Goal: Task Accomplishment & Management: Manage account settings

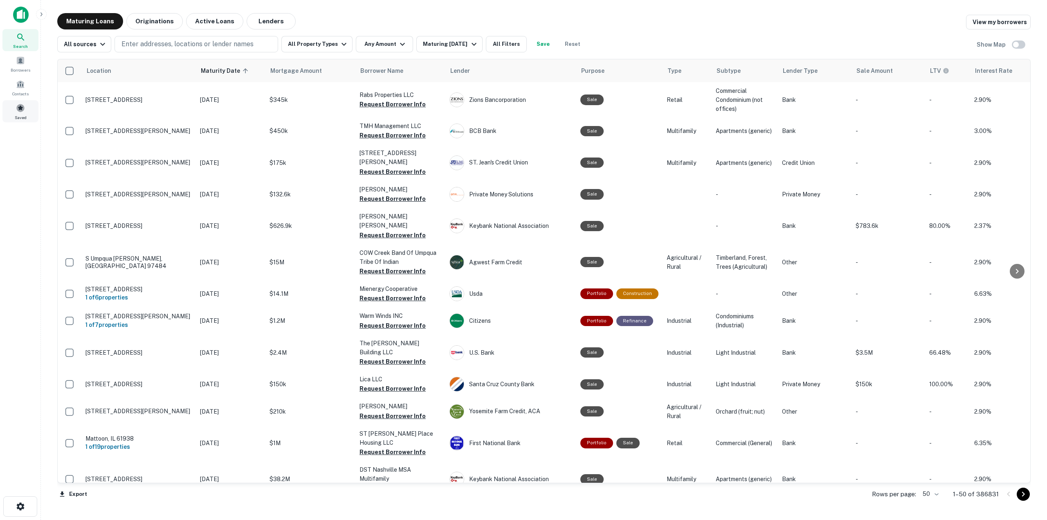
click at [22, 106] on span at bounding box center [20, 107] width 9 height 9
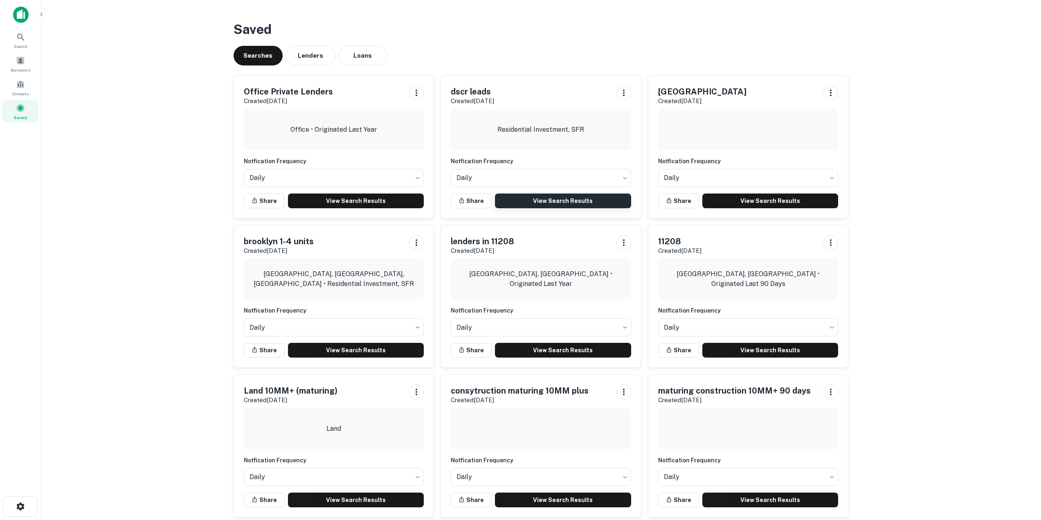
click at [591, 202] on link "View Search Results" at bounding box center [563, 200] width 136 height 15
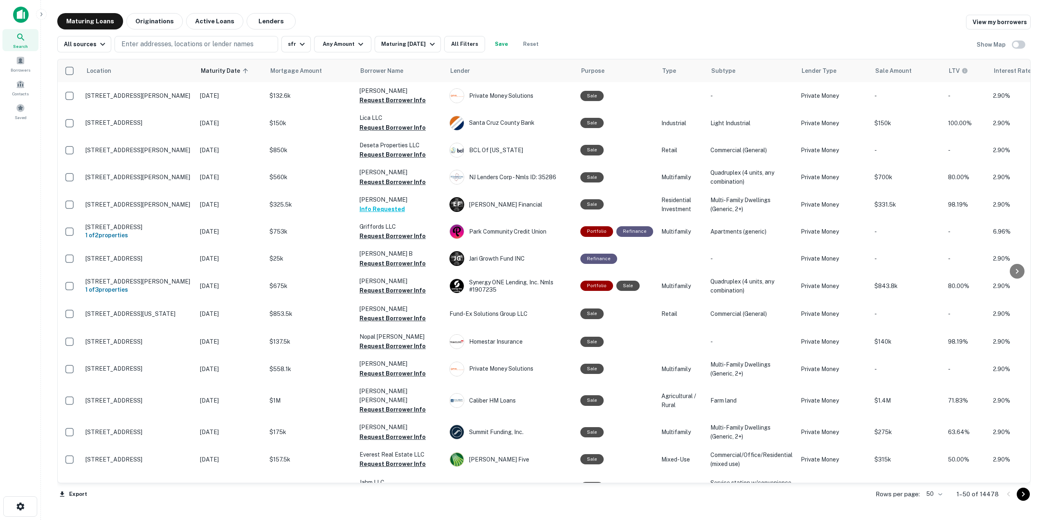
click at [940, 494] on body "Search Borrowers Contacts Saved Maturing Loans Originations Active Loans Lender…" at bounding box center [523, 260] width 1047 height 520
click at [938, 505] on li "100" at bounding box center [935, 502] width 24 height 15
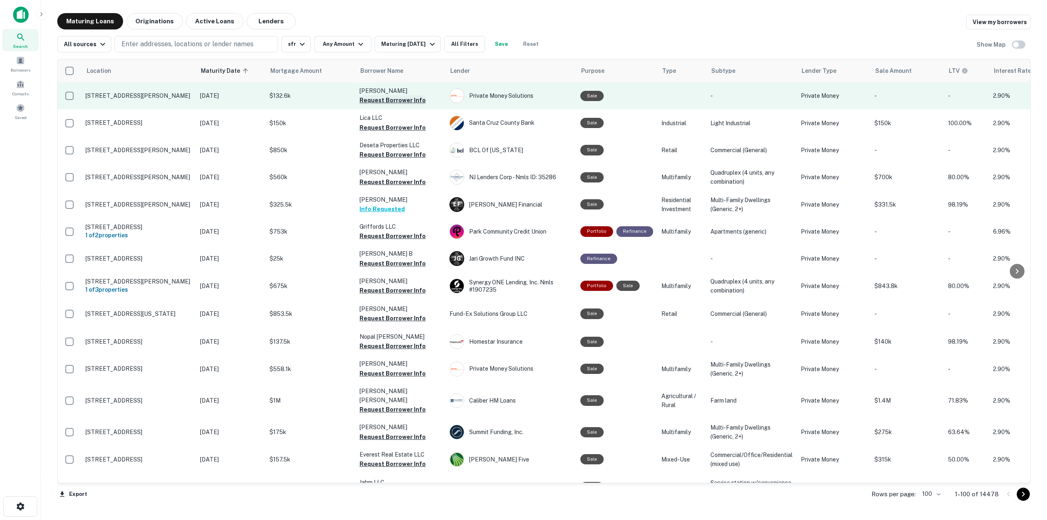
click at [379, 103] on button "Request Borrower Info" at bounding box center [392, 100] width 66 height 10
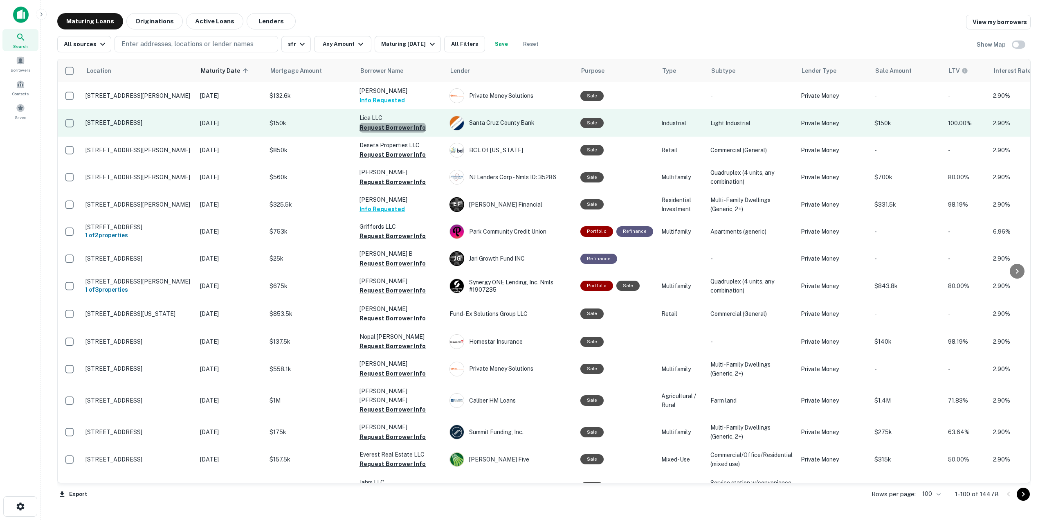
click at [403, 128] on button "Request Borrower Info" at bounding box center [392, 128] width 66 height 10
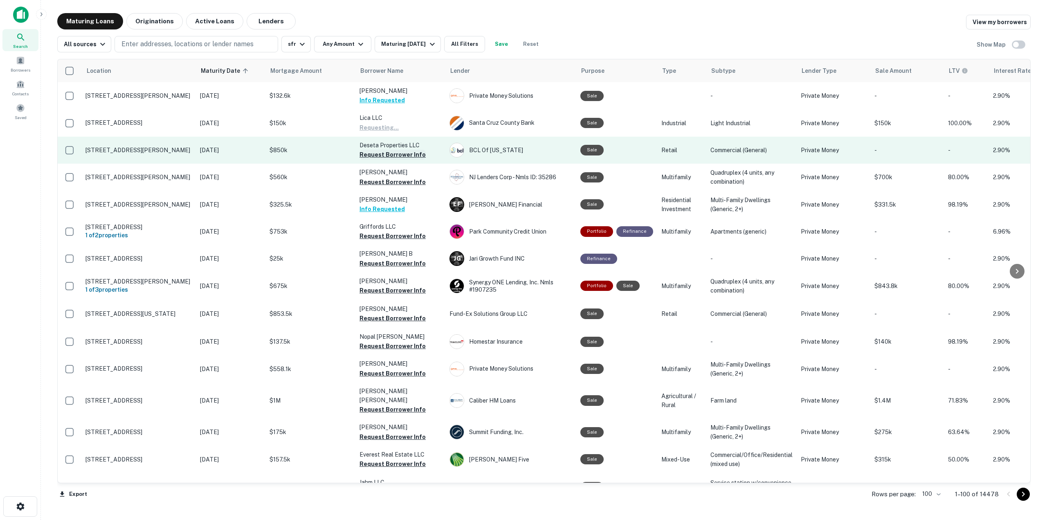
click at [412, 155] on button "Request Borrower Info" at bounding box center [392, 155] width 66 height 10
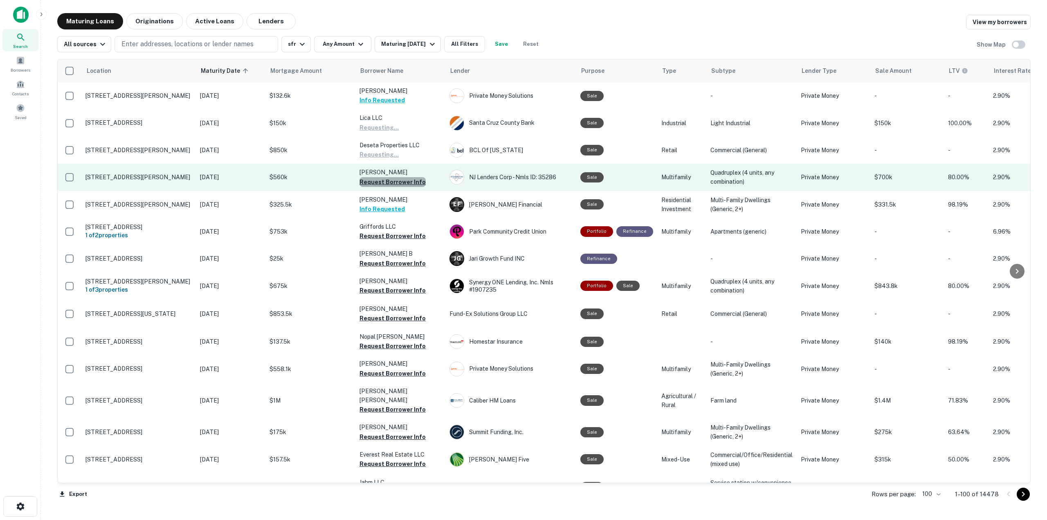
click at [410, 184] on button "Request Borrower Info" at bounding box center [392, 182] width 66 height 10
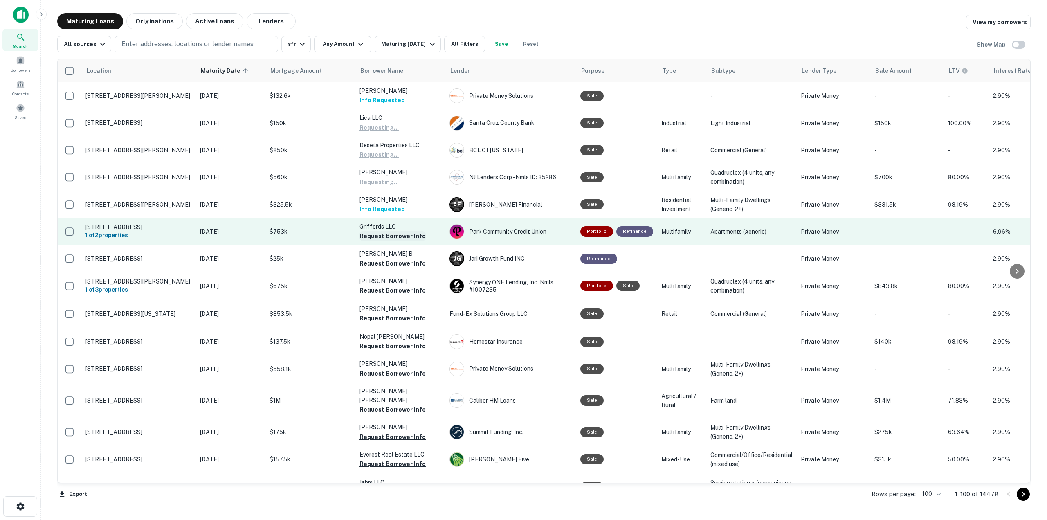
click at [406, 235] on button "Request Borrower Info" at bounding box center [392, 236] width 66 height 10
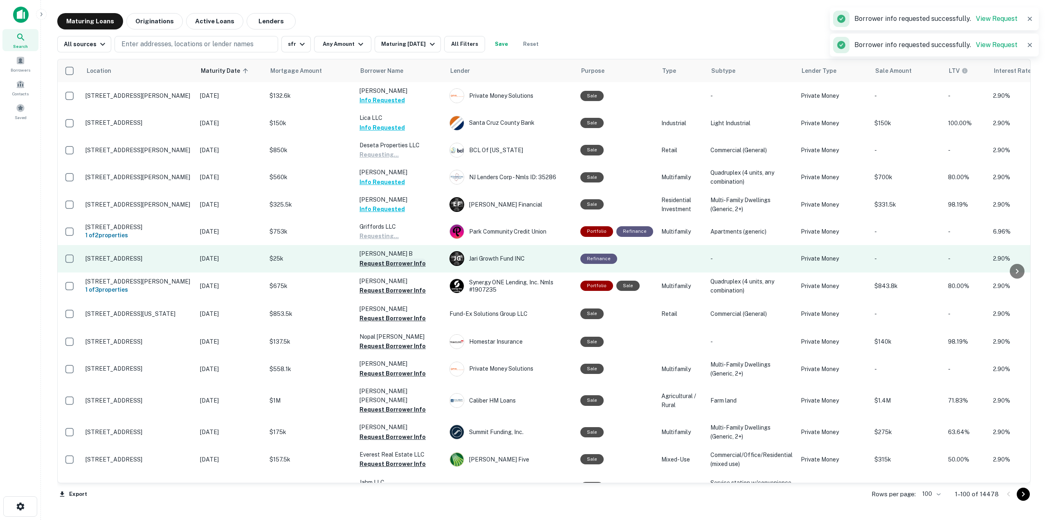
click at [405, 263] on button "Request Borrower Info" at bounding box center [392, 263] width 66 height 10
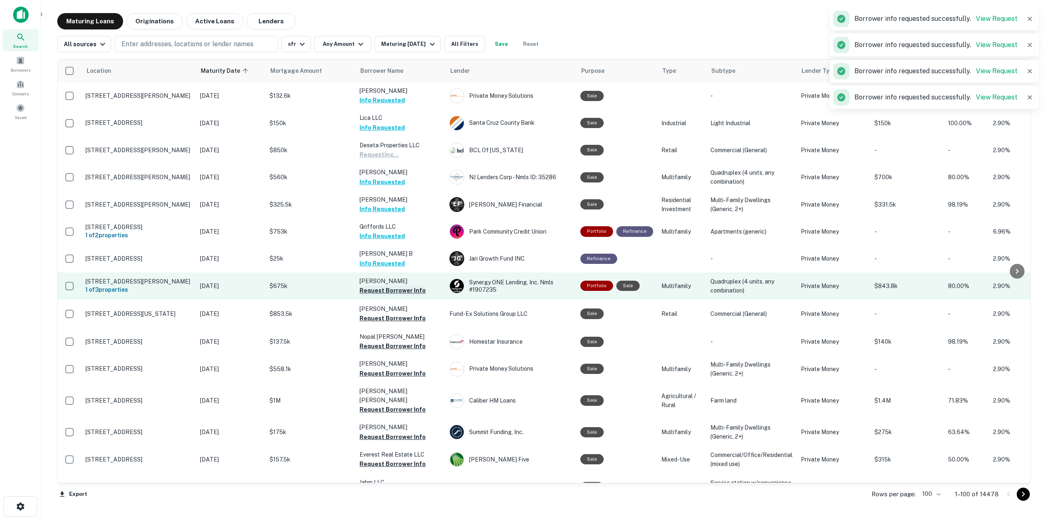
click at [404, 292] on button "Request Borrower Info" at bounding box center [392, 290] width 66 height 10
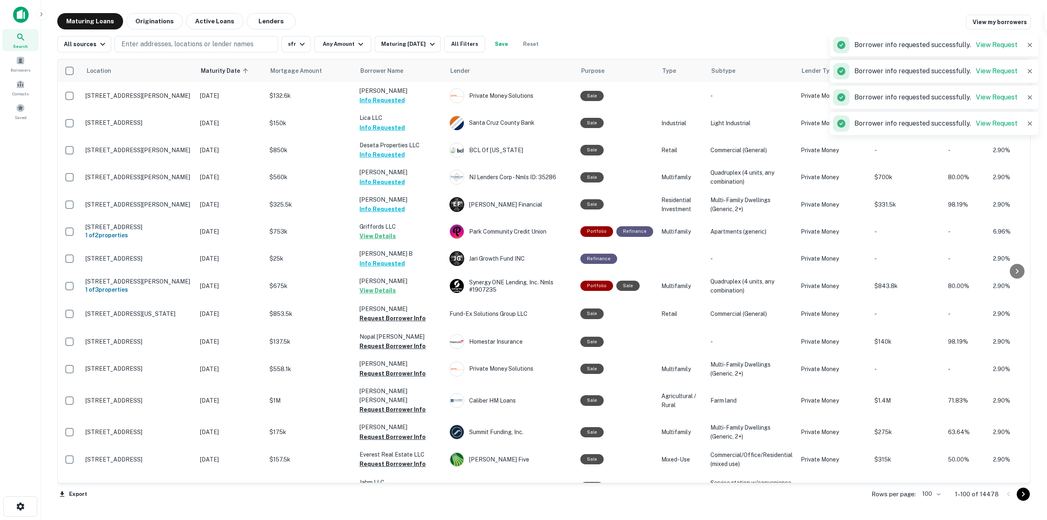
click at [408, 103] on td "[PERSON_NAME] M Info Requested" at bounding box center [400, 95] width 90 height 27
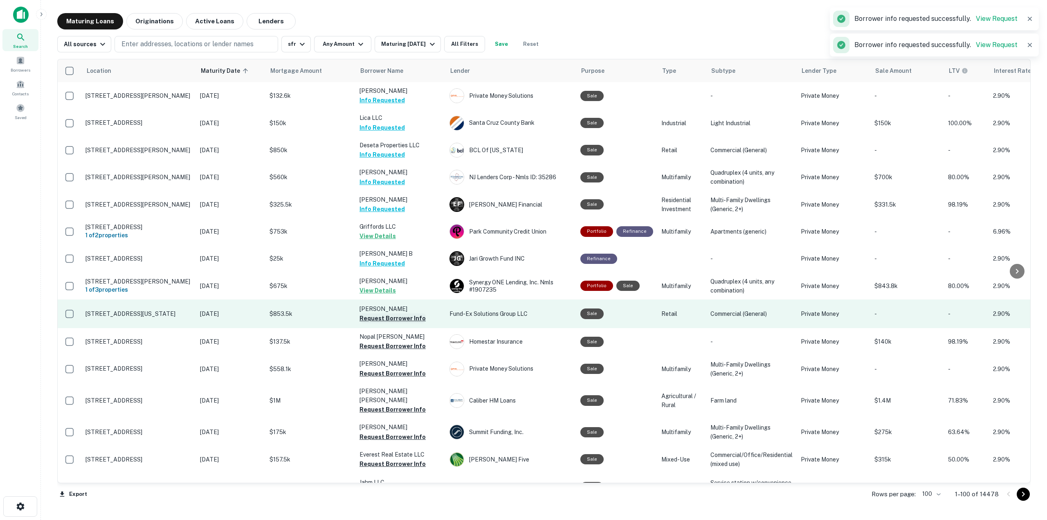
click at [408, 318] on button "Request Borrower Info" at bounding box center [392, 318] width 66 height 10
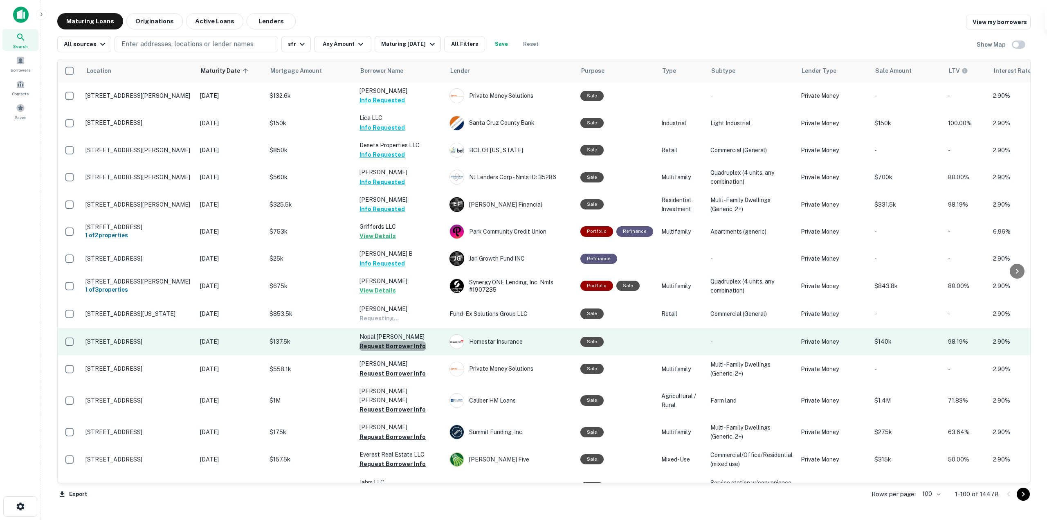
click at [406, 345] on button "Request Borrower Info" at bounding box center [392, 346] width 66 height 10
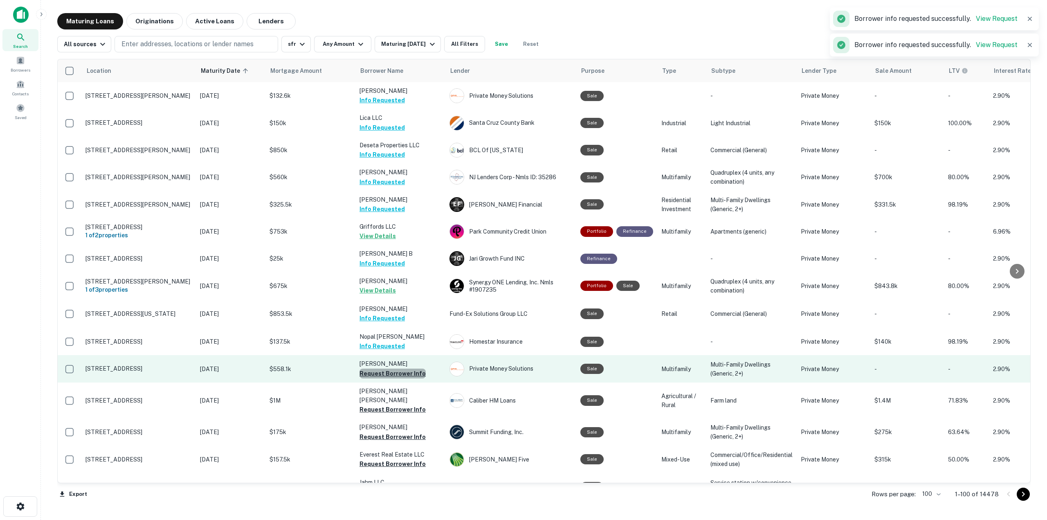
click at [415, 376] on button "Request Borrower Info" at bounding box center [392, 373] width 66 height 10
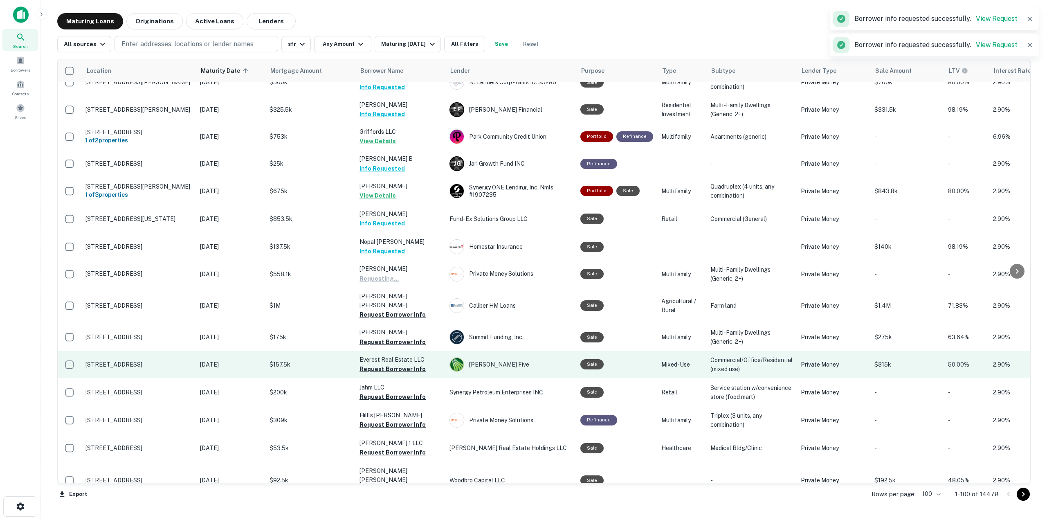
scroll to position [123, 0]
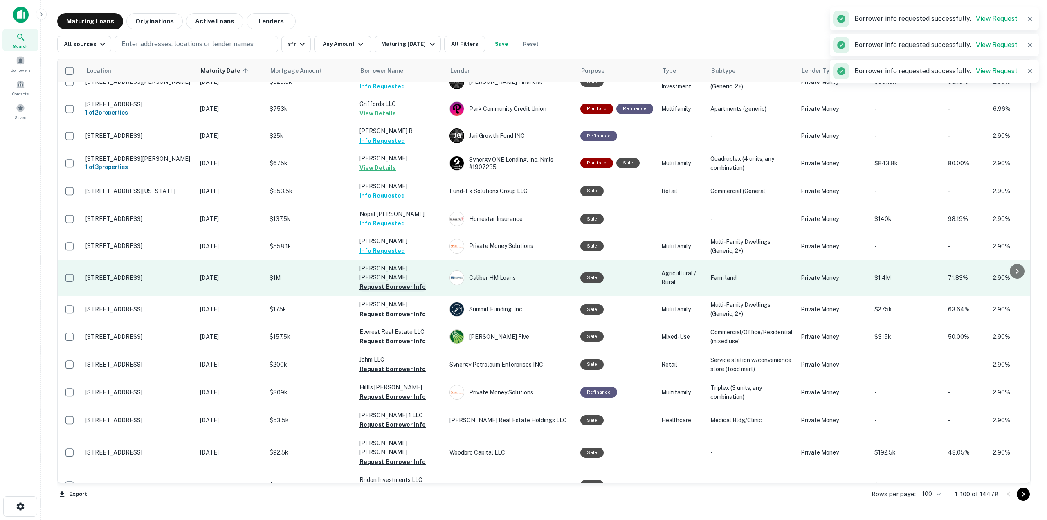
click at [408, 282] on button "Request Borrower Info" at bounding box center [392, 287] width 66 height 10
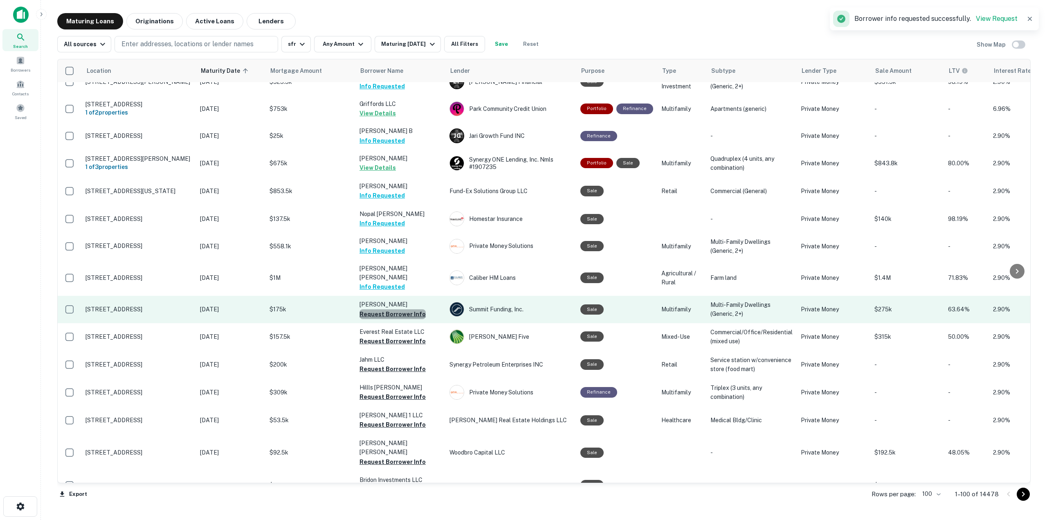
click at [414, 309] on button "Request Borrower Info" at bounding box center [392, 314] width 66 height 10
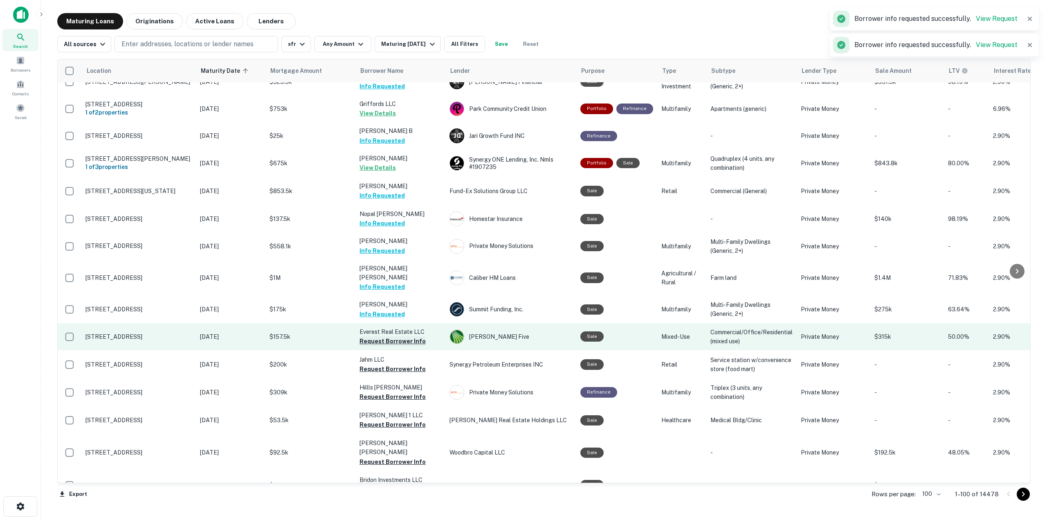
click at [414, 336] on button "Request Borrower Info" at bounding box center [392, 341] width 66 height 10
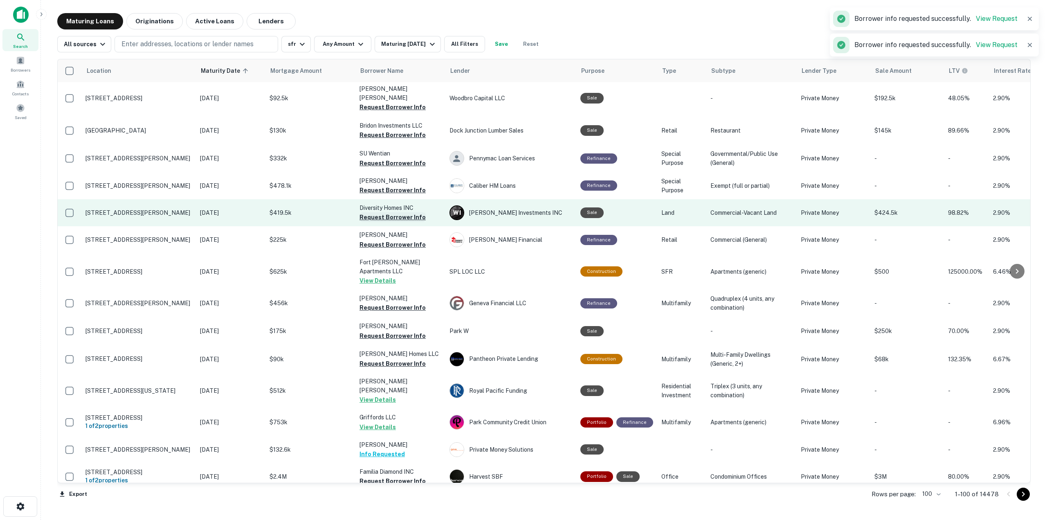
scroll to position [0, 0]
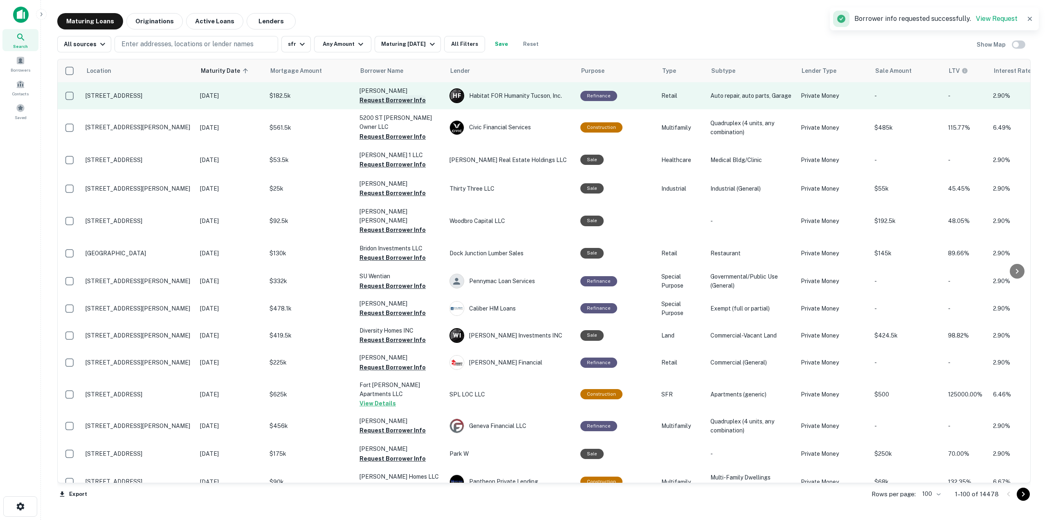
click at [413, 98] on button "Request Borrower Info" at bounding box center [392, 100] width 66 height 10
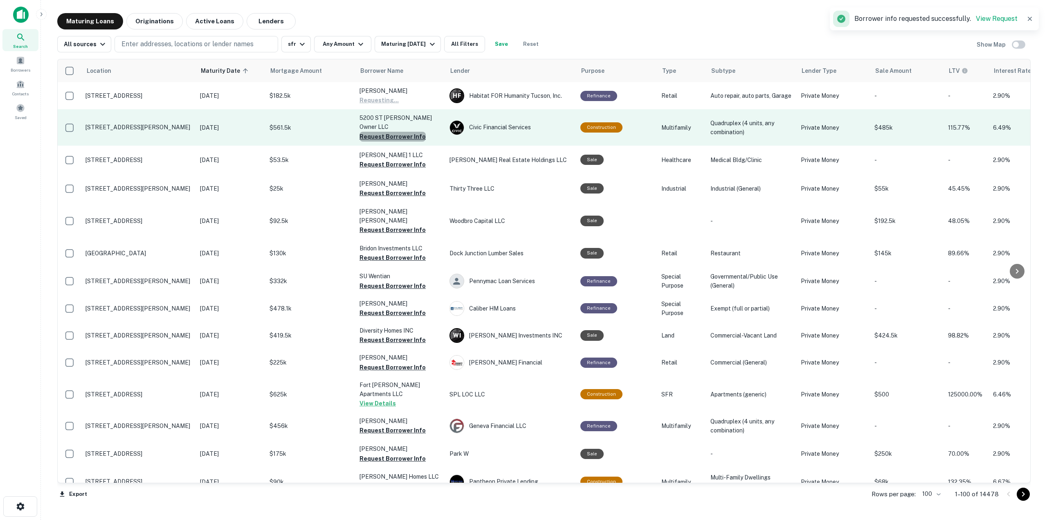
click at [407, 132] on button "Request Borrower Info" at bounding box center [392, 137] width 66 height 10
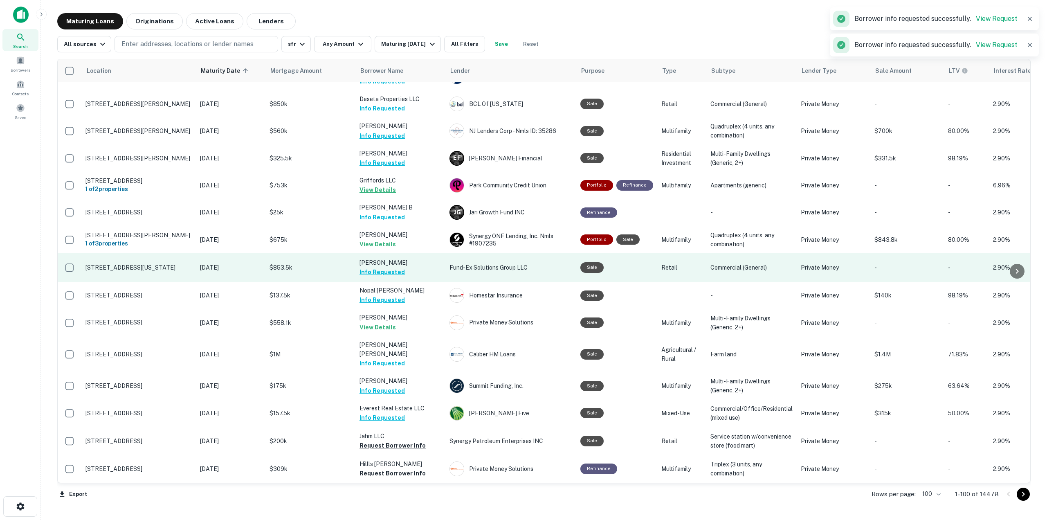
scroll to position [164, 0]
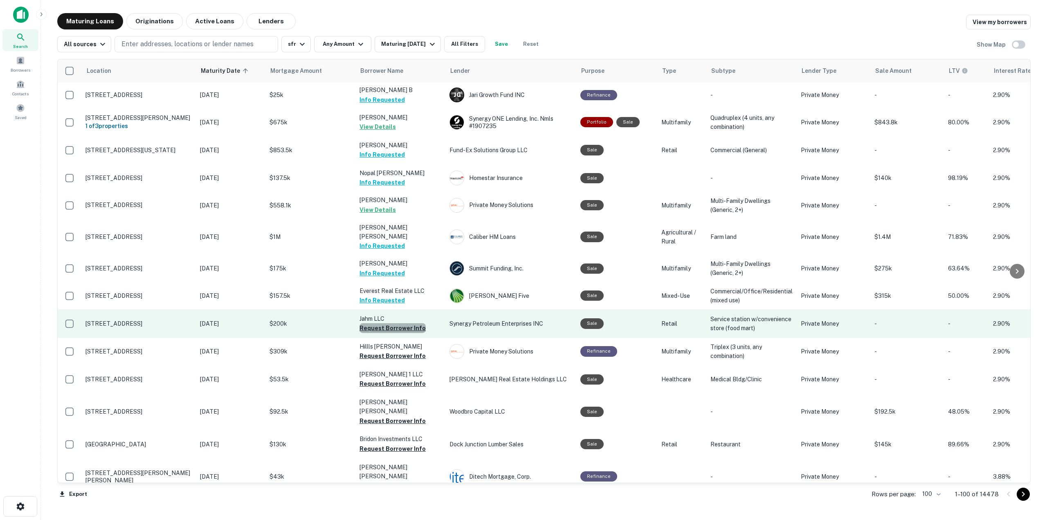
click at [403, 323] on button "Request Borrower Info" at bounding box center [392, 328] width 66 height 10
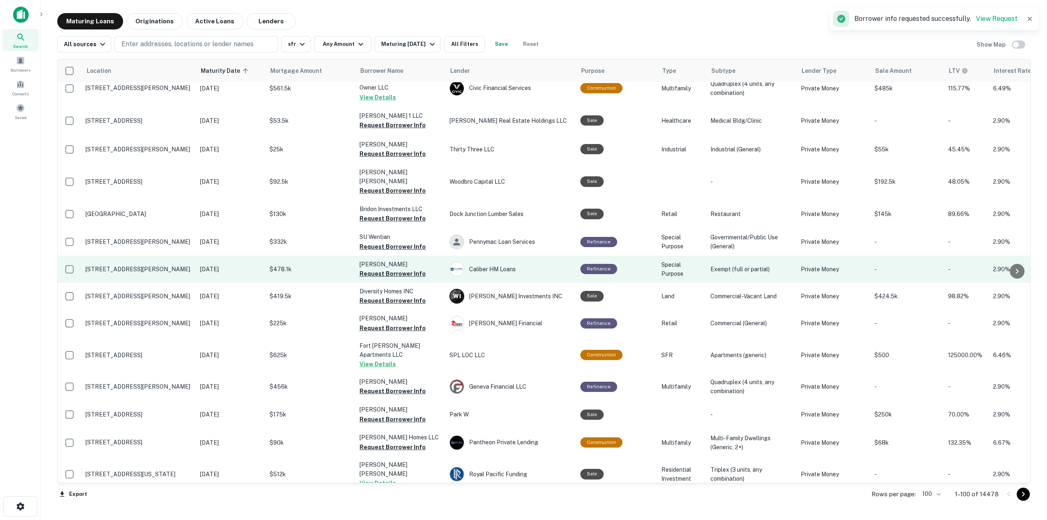
scroll to position [0, 0]
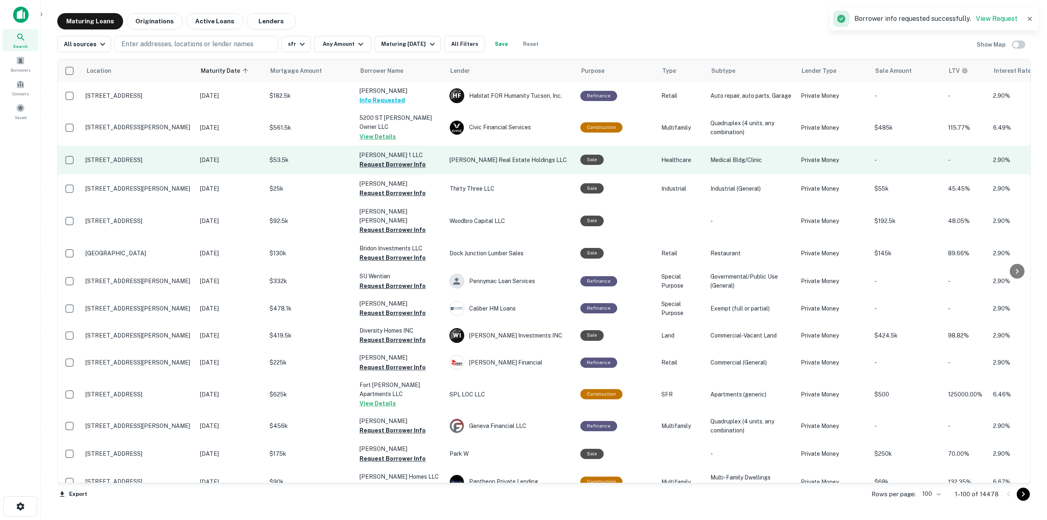
click at [401, 159] on button "Request Borrower Info" at bounding box center [392, 164] width 66 height 10
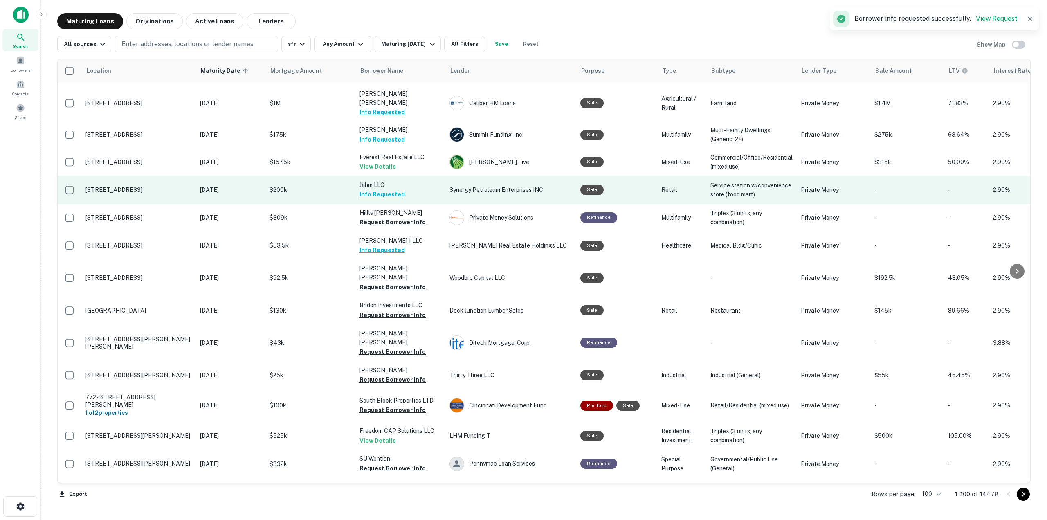
scroll to position [327, 0]
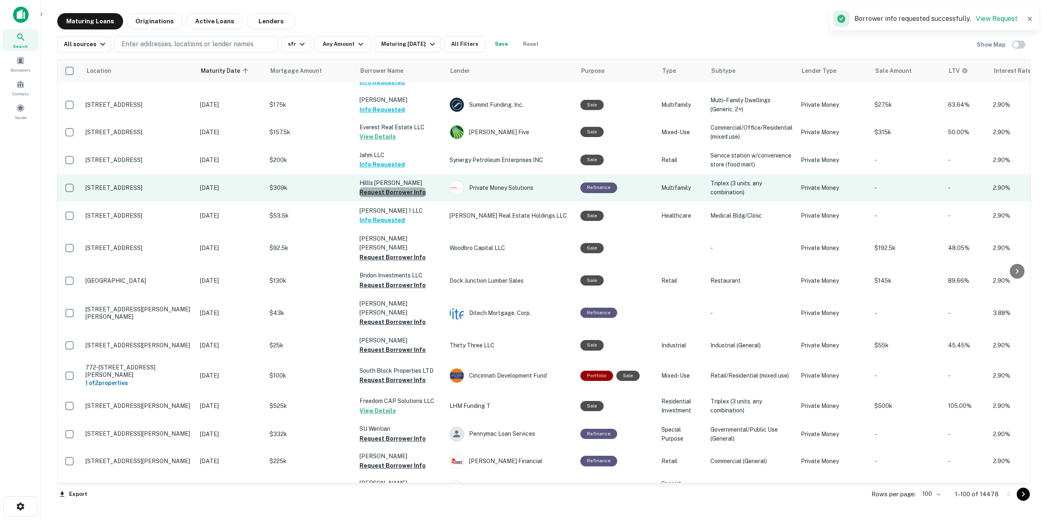
click at [402, 187] on button "Request Borrower Info" at bounding box center [392, 192] width 66 height 10
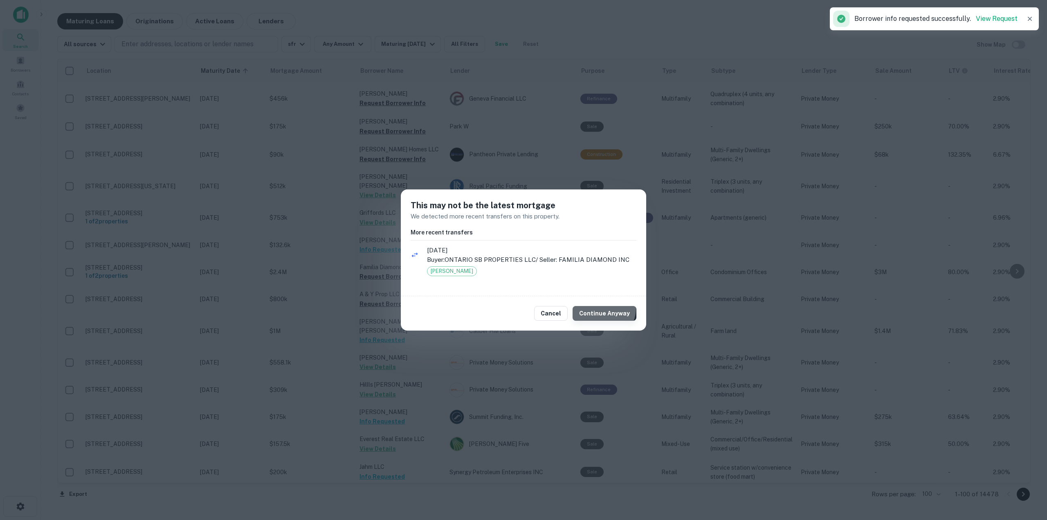
click at [603, 308] on button "Continue Anyway" at bounding box center [604, 313] width 64 height 15
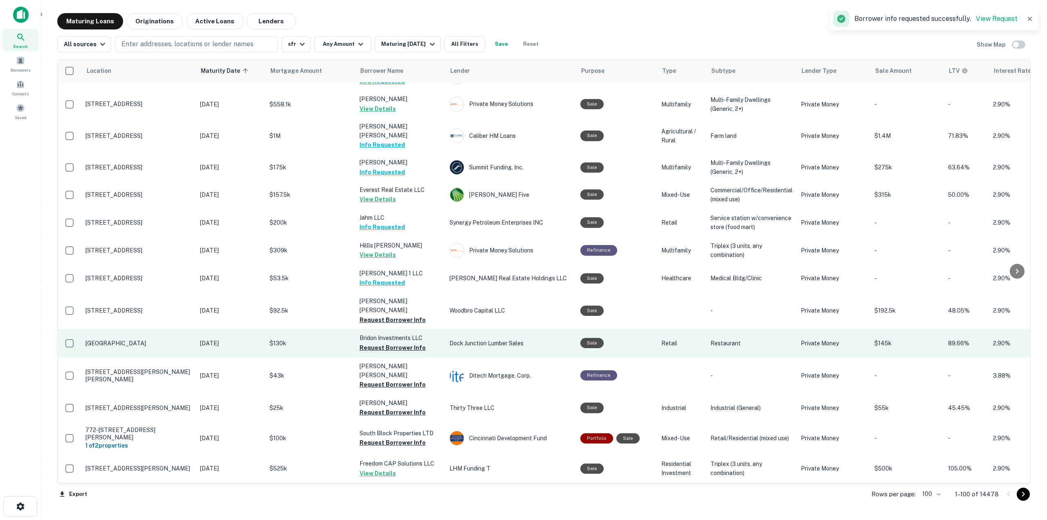
scroll to position [286, 0]
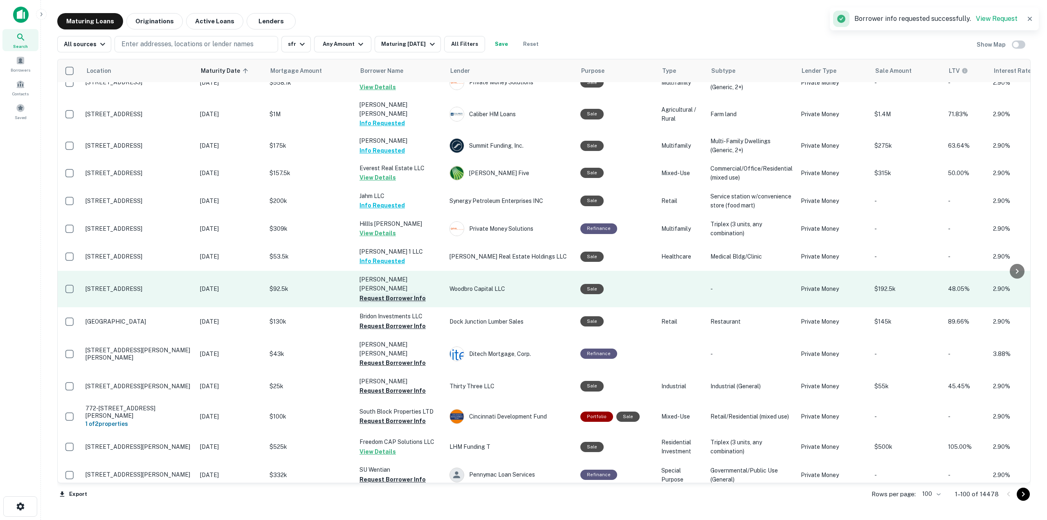
click at [415, 293] on button "Request Borrower Info" at bounding box center [392, 298] width 66 height 10
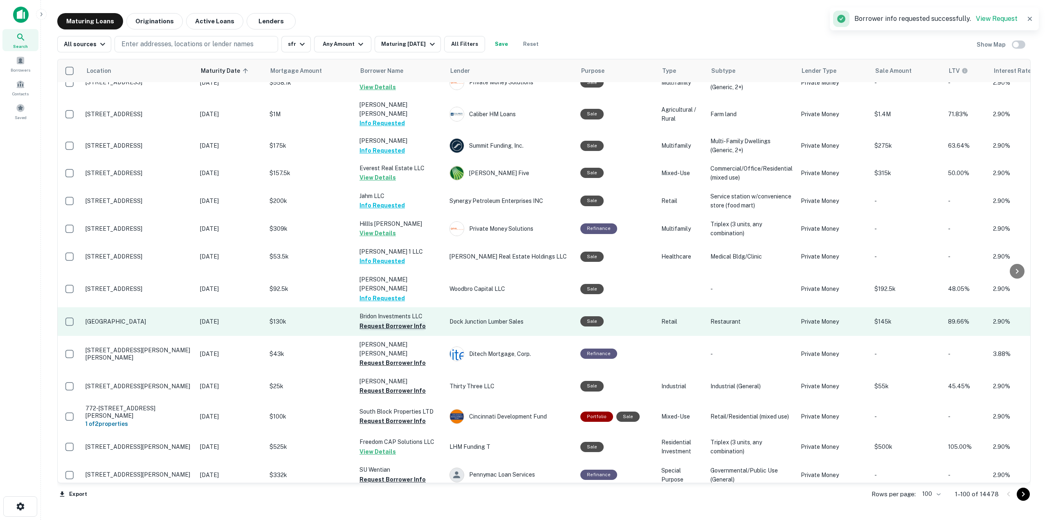
click at [411, 321] on button "Request Borrower Info" at bounding box center [392, 326] width 66 height 10
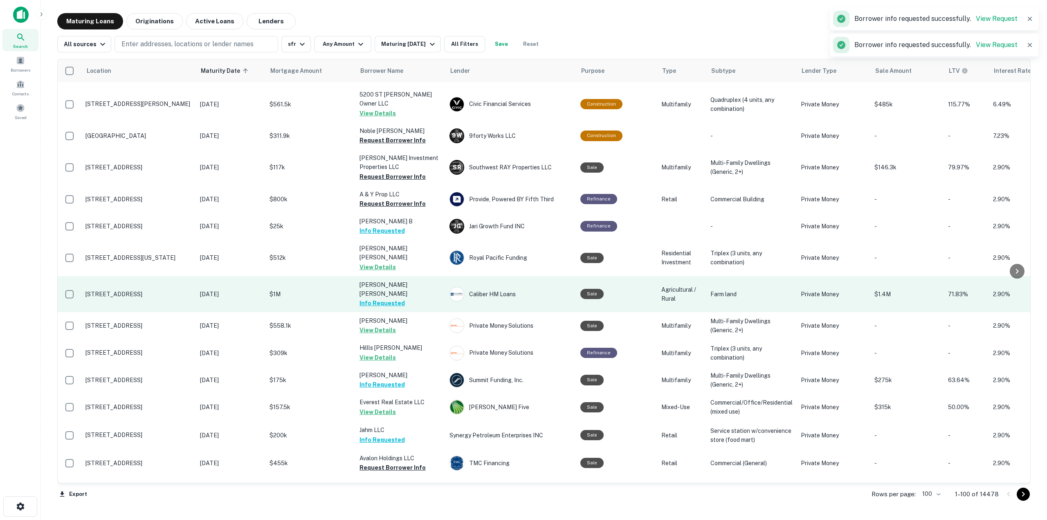
scroll to position [0, 0]
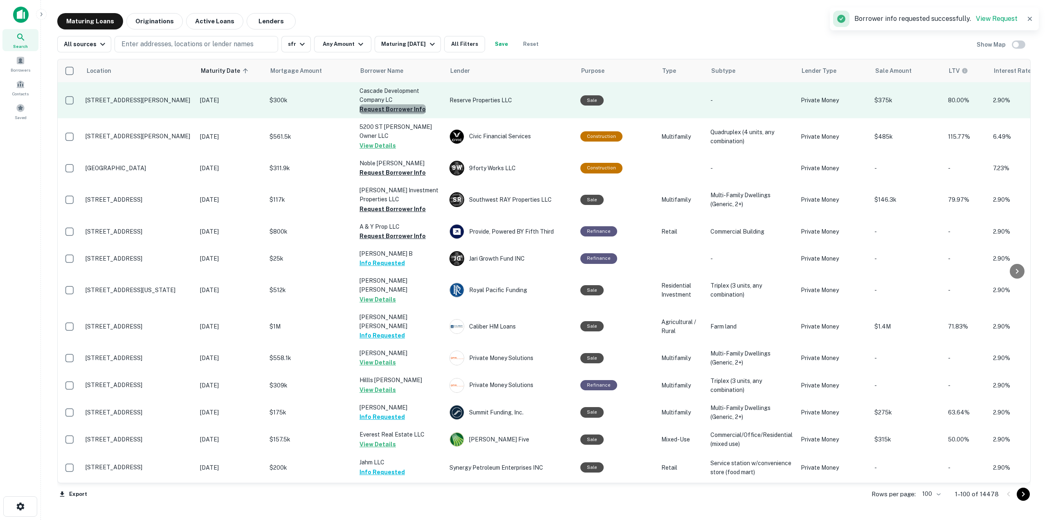
click at [406, 109] on button "Request Borrower Info" at bounding box center [392, 109] width 66 height 10
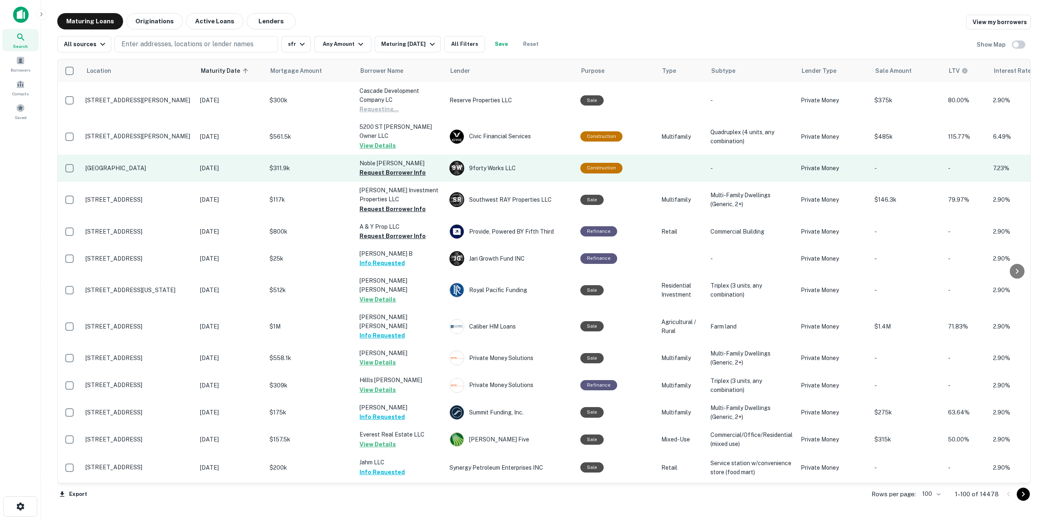
click at [409, 168] on button "Request Borrower Info" at bounding box center [392, 173] width 66 height 10
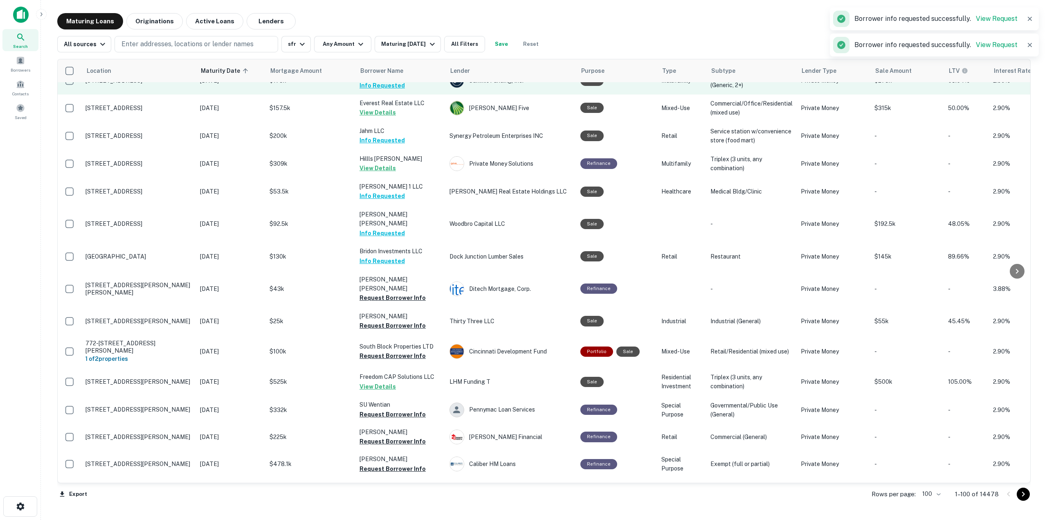
scroll to position [409, 0]
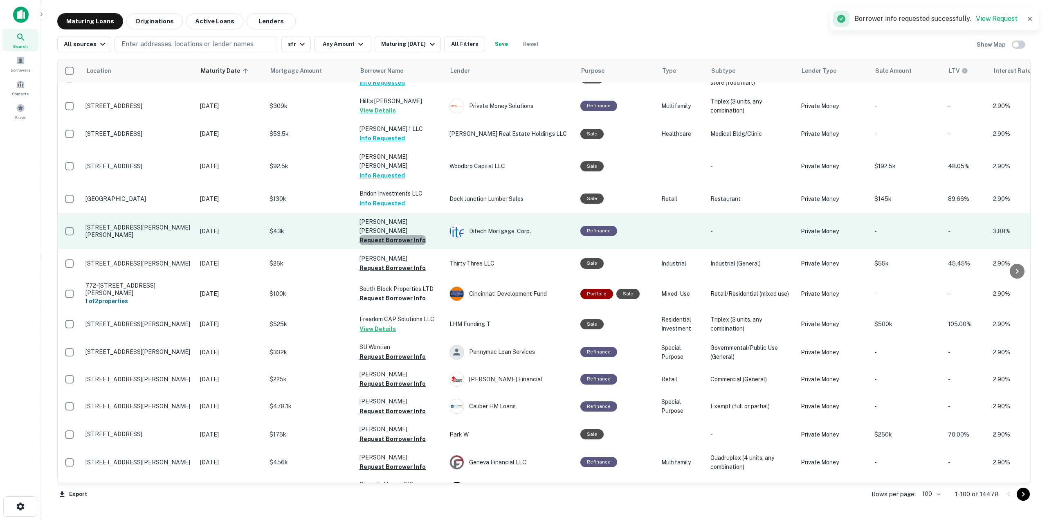
click at [412, 235] on button "Request Borrower Info" at bounding box center [392, 240] width 66 height 10
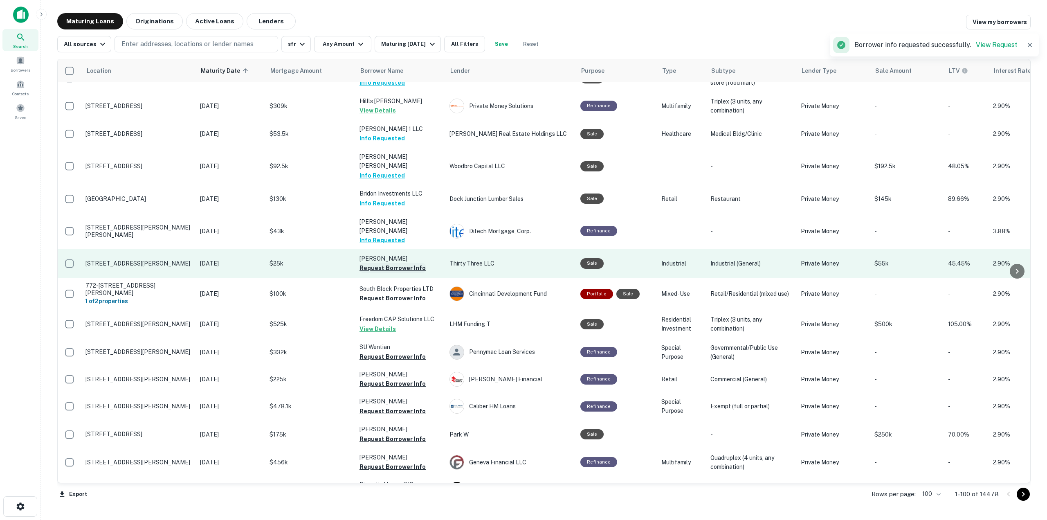
click at [414, 263] on button "Request Borrower Info" at bounding box center [392, 268] width 66 height 10
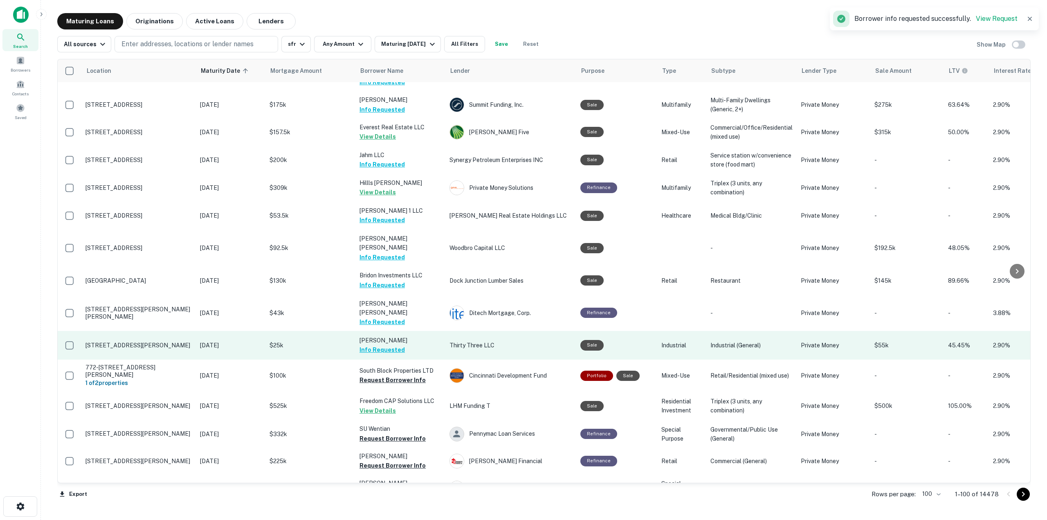
scroll to position [491, 0]
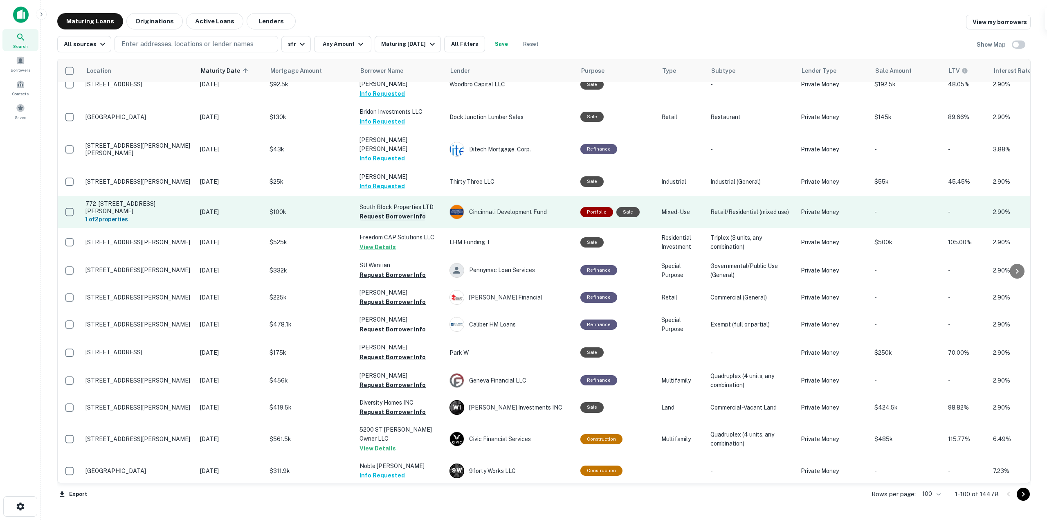
click at [407, 211] on button "Request Borrower Info" at bounding box center [392, 216] width 66 height 10
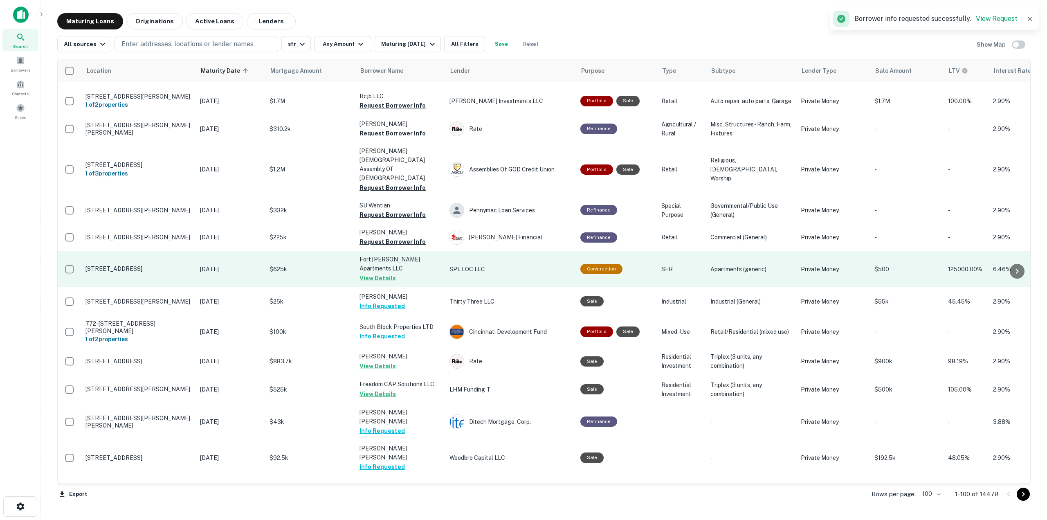
scroll to position [269, 0]
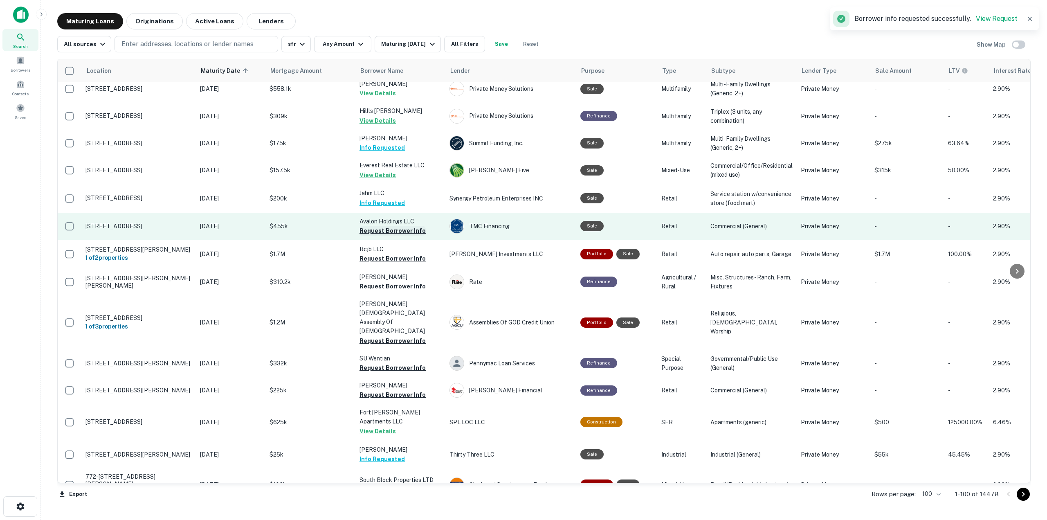
click at [406, 226] on button "Request Borrower Info" at bounding box center [392, 231] width 66 height 10
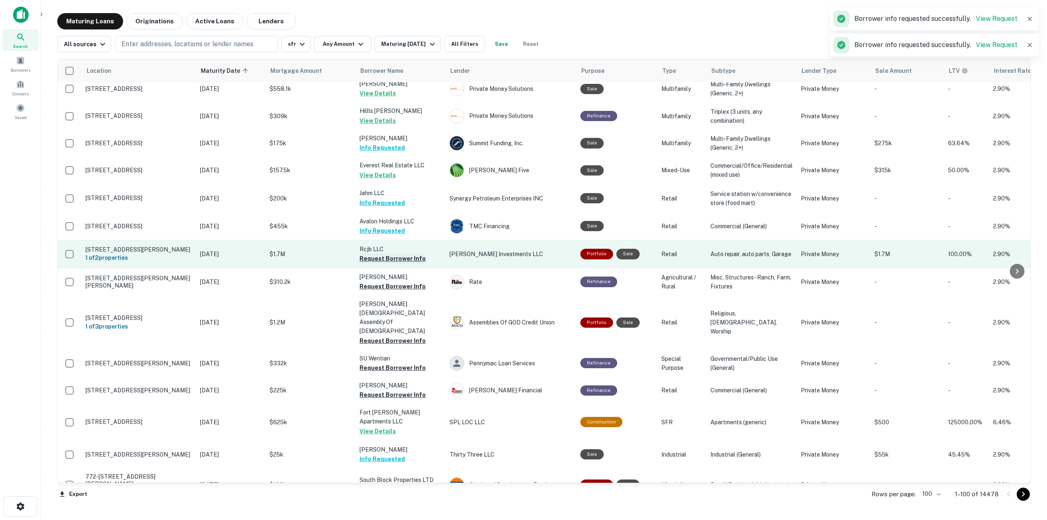
click at [406, 253] on button "Request Borrower Info" at bounding box center [392, 258] width 66 height 10
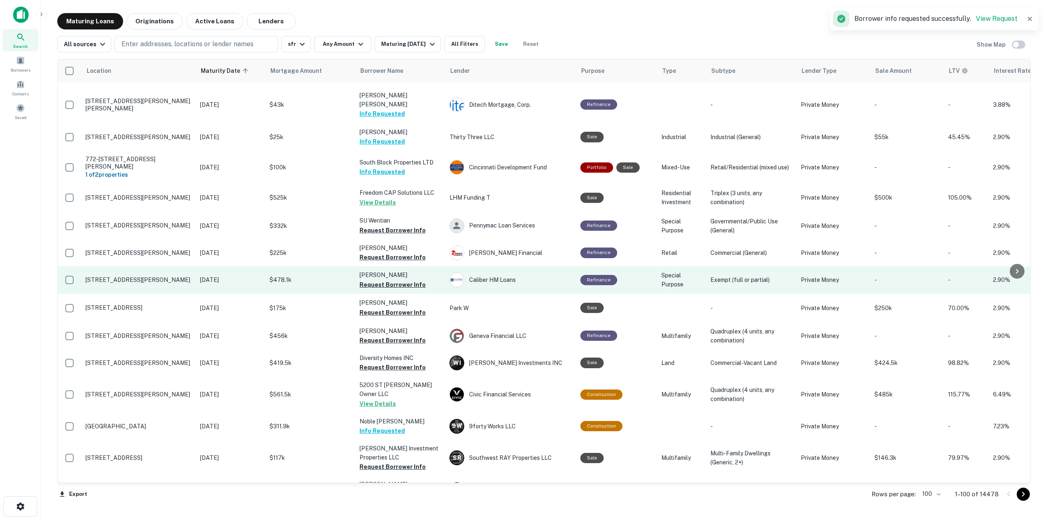
scroll to position [532, 0]
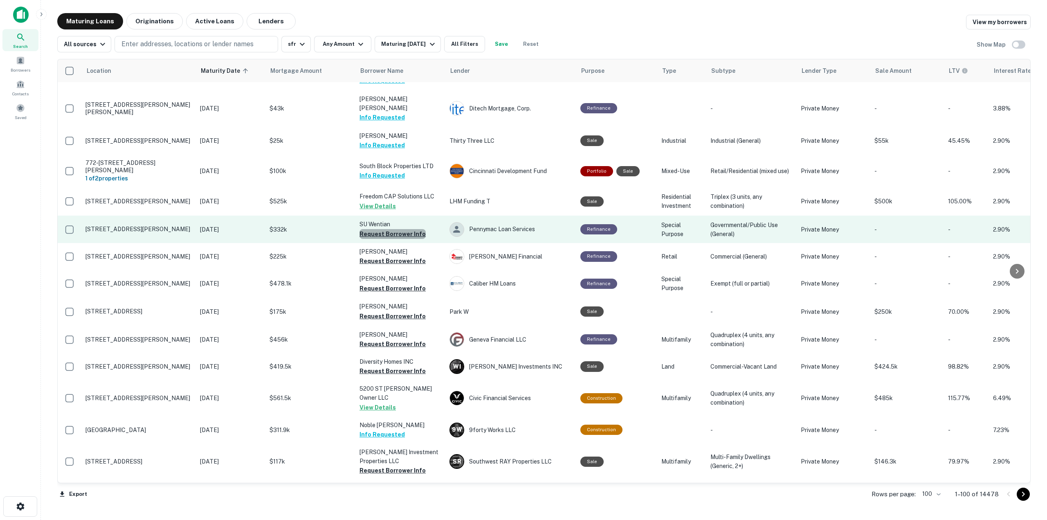
click at [420, 229] on button "Request Borrower Info" at bounding box center [392, 234] width 66 height 10
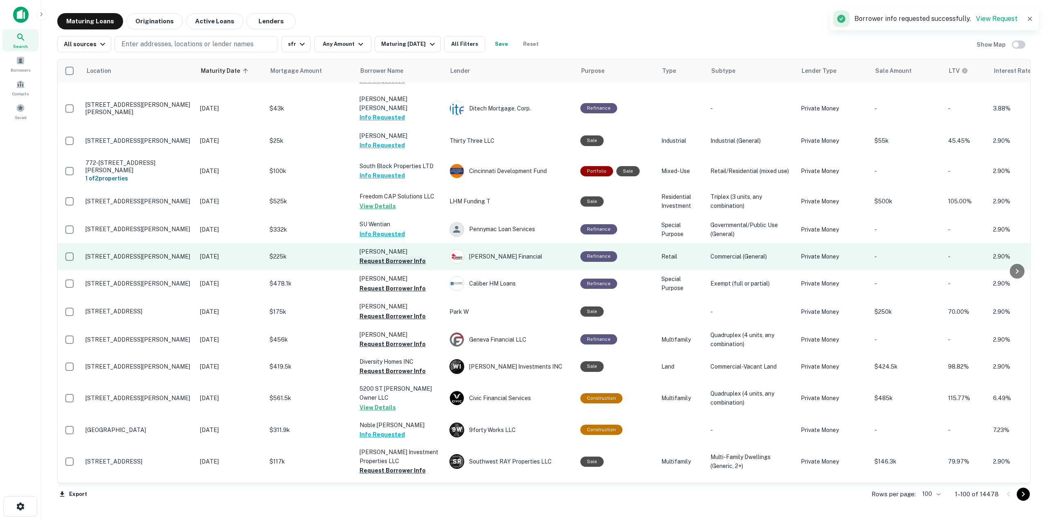
click at [406, 256] on button "Request Borrower Info" at bounding box center [392, 261] width 66 height 10
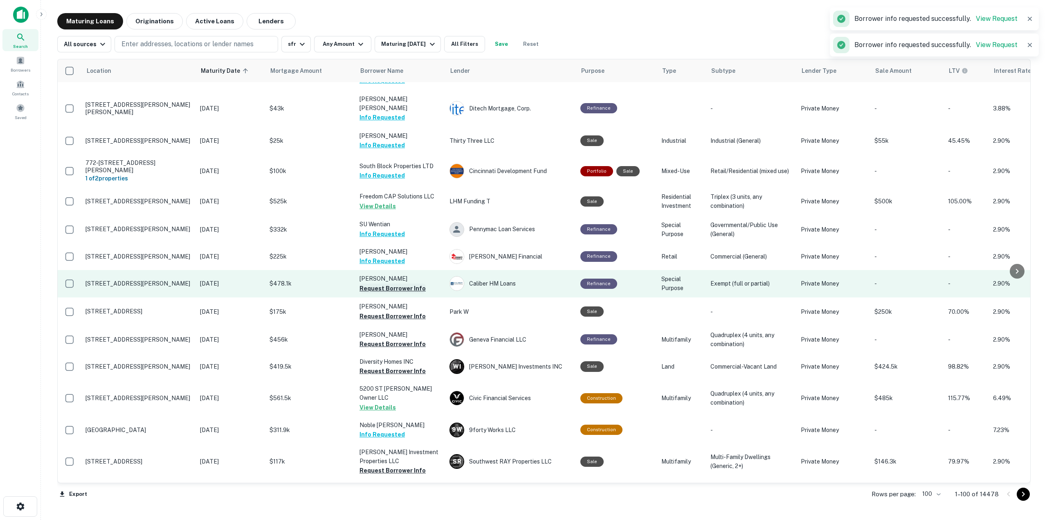
click at [406, 283] on button "Request Borrower Info" at bounding box center [392, 288] width 66 height 10
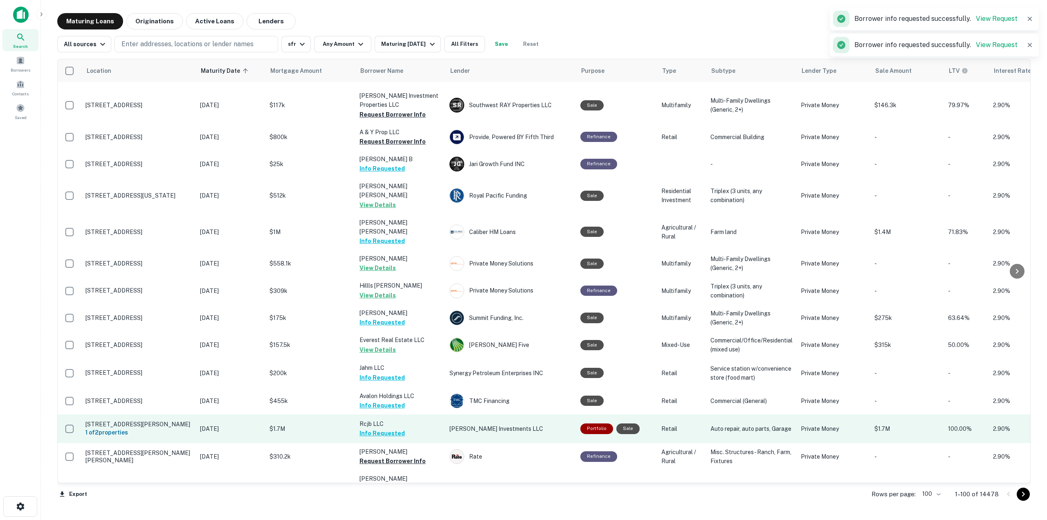
scroll to position [0, 0]
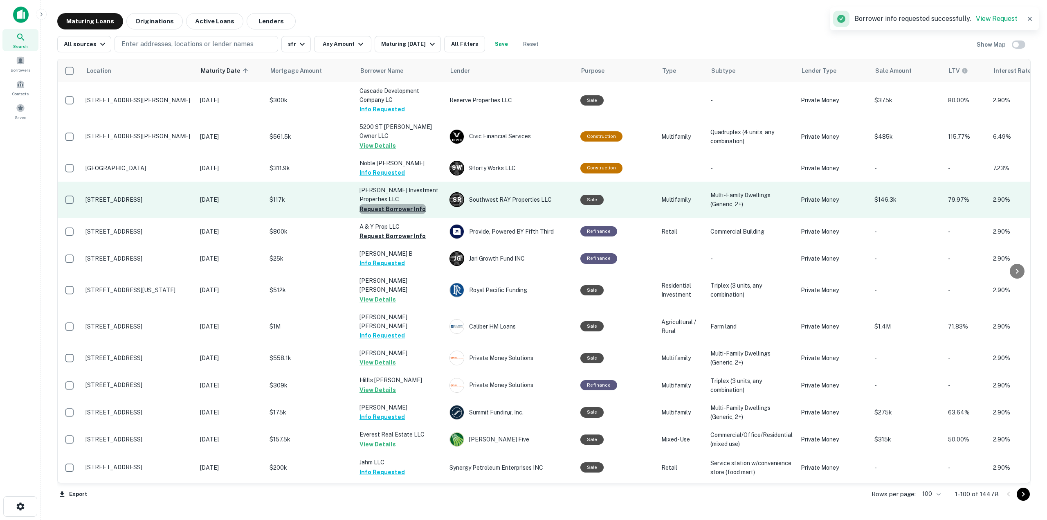
click at [414, 204] on button "Request Borrower Info" at bounding box center [392, 209] width 66 height 10
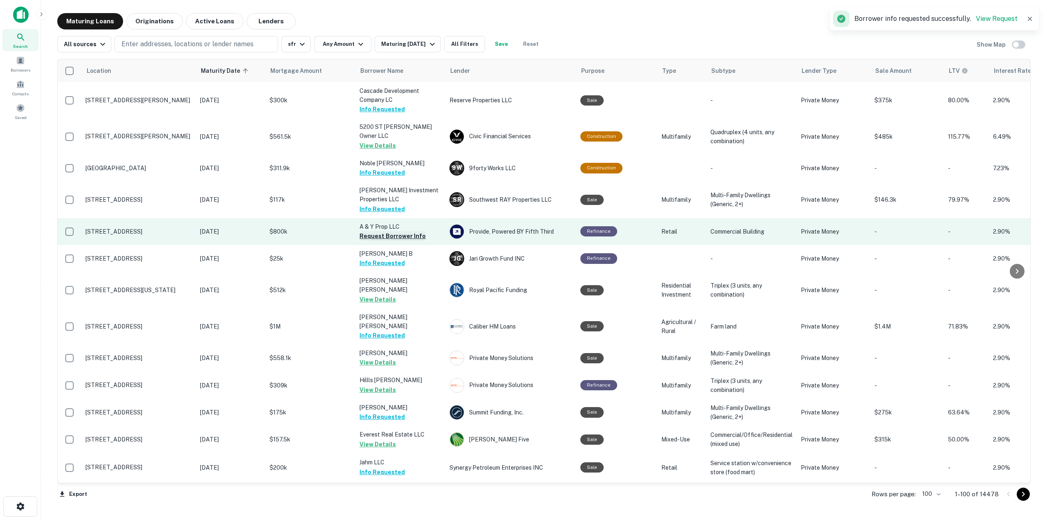
click at [408, 231] on button "Request Borrower Info" at bounding box center [392, 236] width 66 height 10
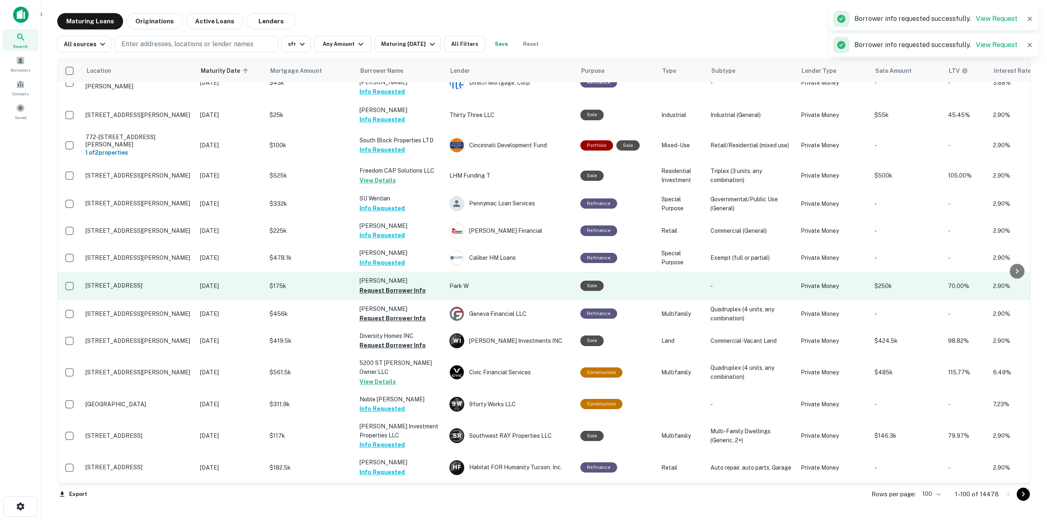
scroll to position [572, 0]
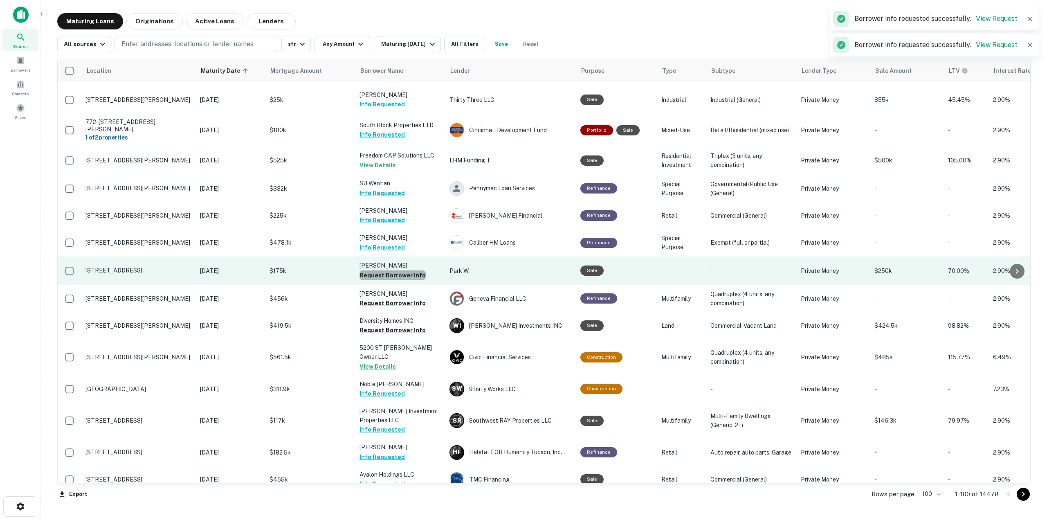
click at [415, 270] on button "Request Borrower Info" at bounding box center [392, 275] width 66 height 10
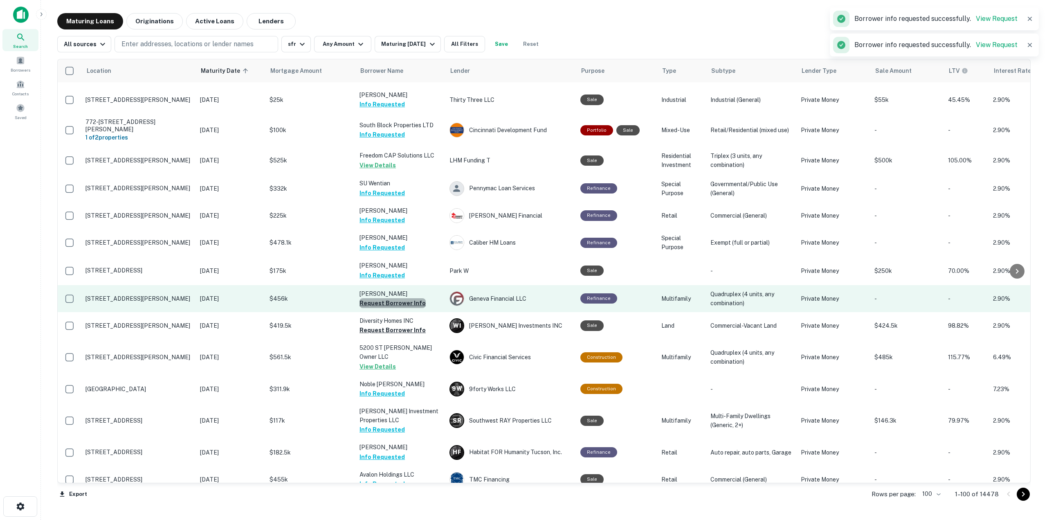
click at [411, 298] on button "Request Borrower Info" at bounding box center [392, 303] width 66 height 10
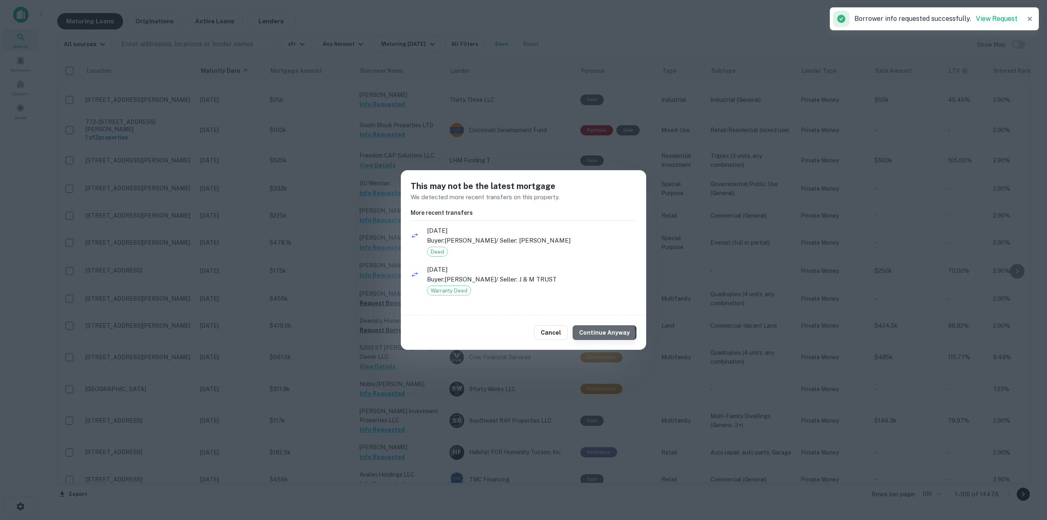
click at [606, 333] on button "Continue Anyway" at bounding box center [604, 332] width 64 height 15
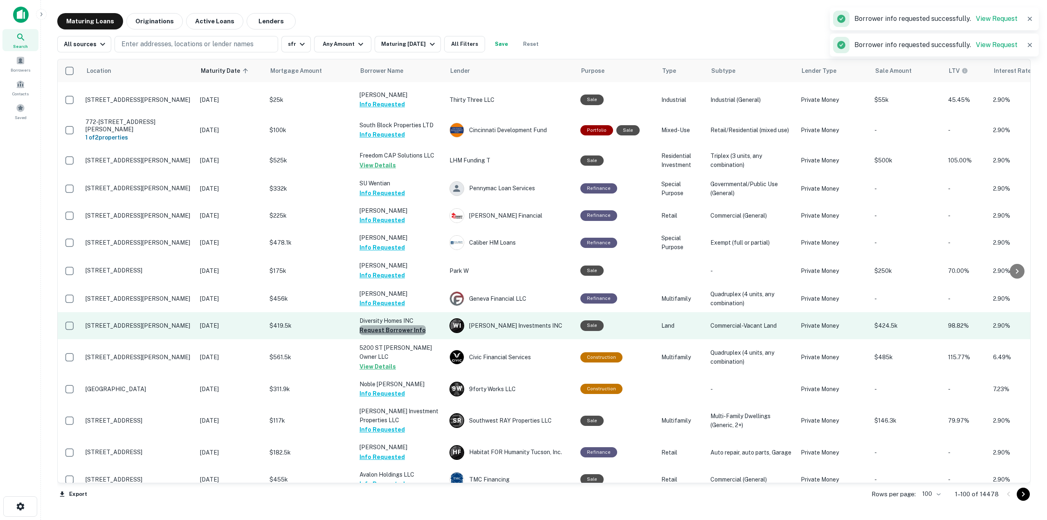
click at [404, 325] on button "Request Borrower Info" at bounding box center [392, 330] width 66 height 10
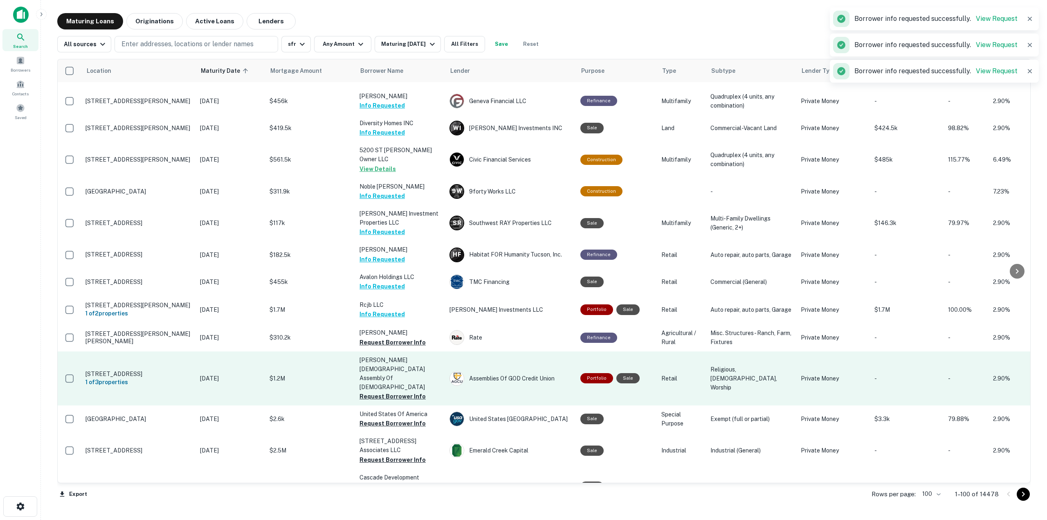
scroll to position [818, 0]
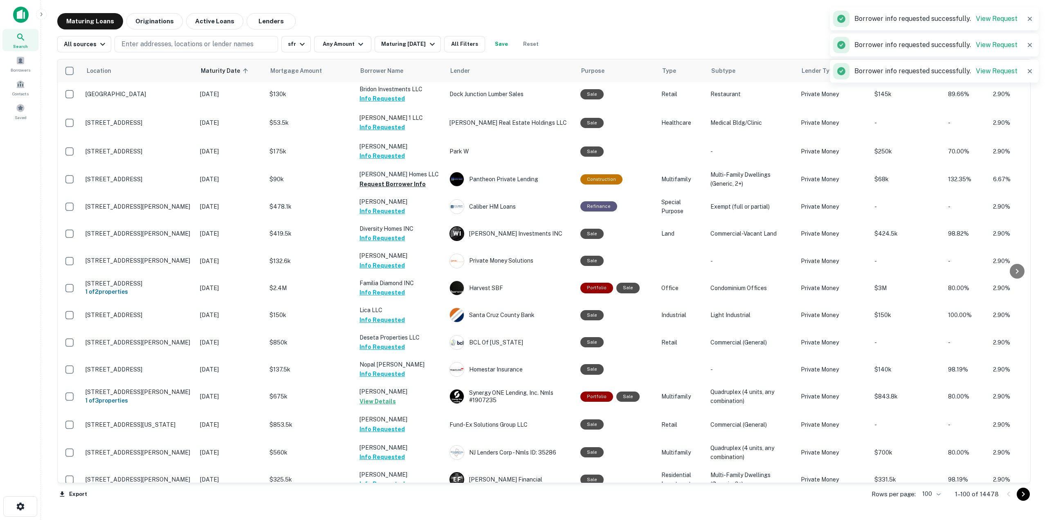
click at [404, 329] on td "Deseta Properties LLC Info Requested" at bounding box center [400, 342] width 90 height 27
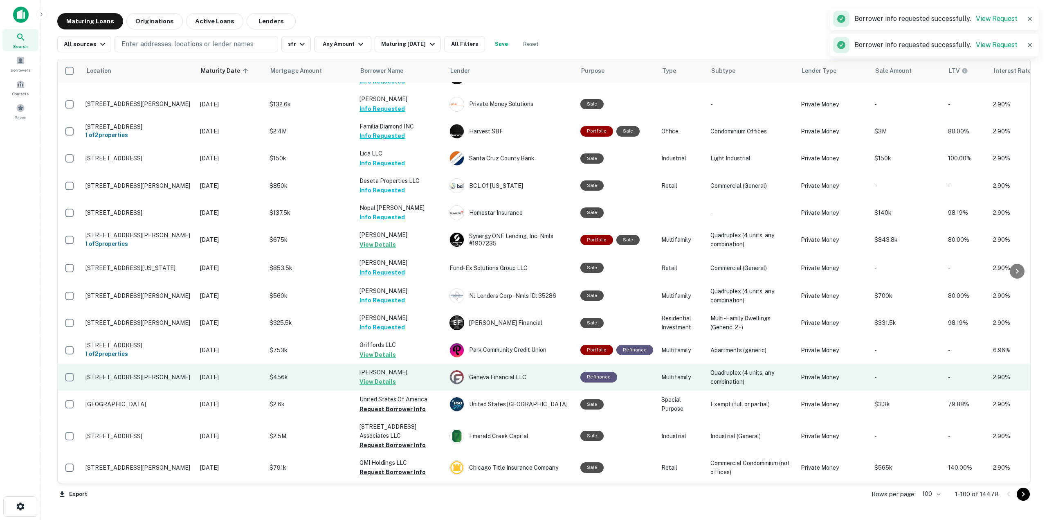
scroll to position [1022, 0]
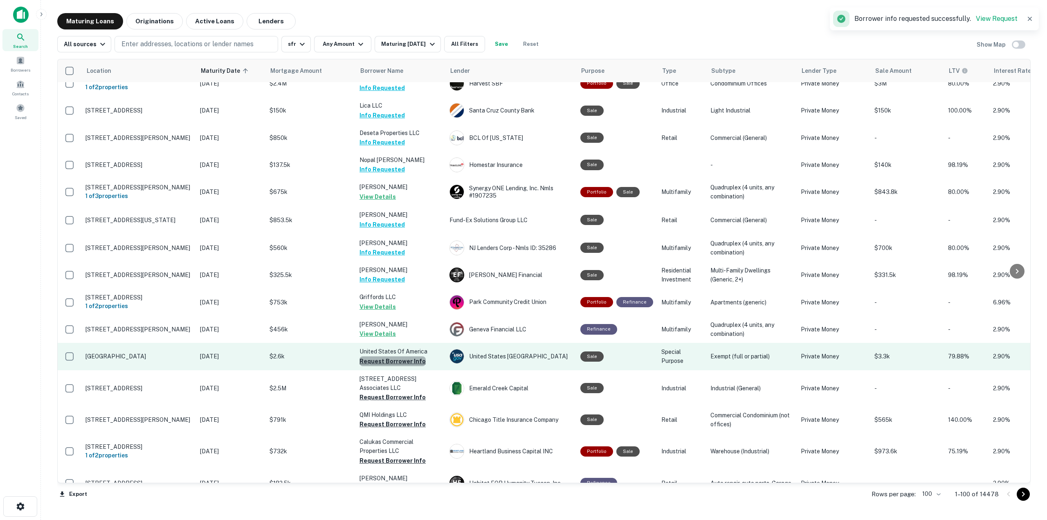
click at [407, 356] on button "Request Borrower Info" at bounding box center [392, 361] width 66 height 10
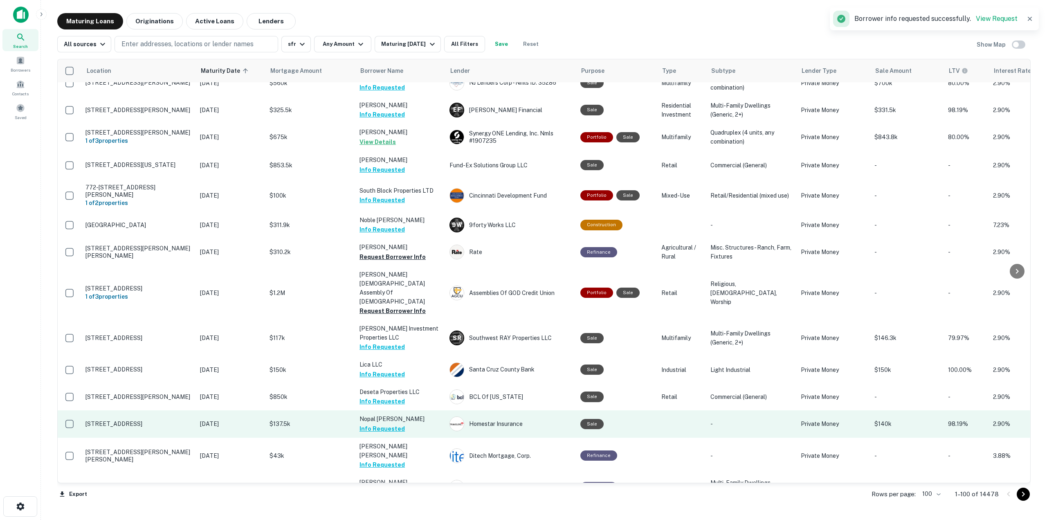
scroll to position [899, 0]
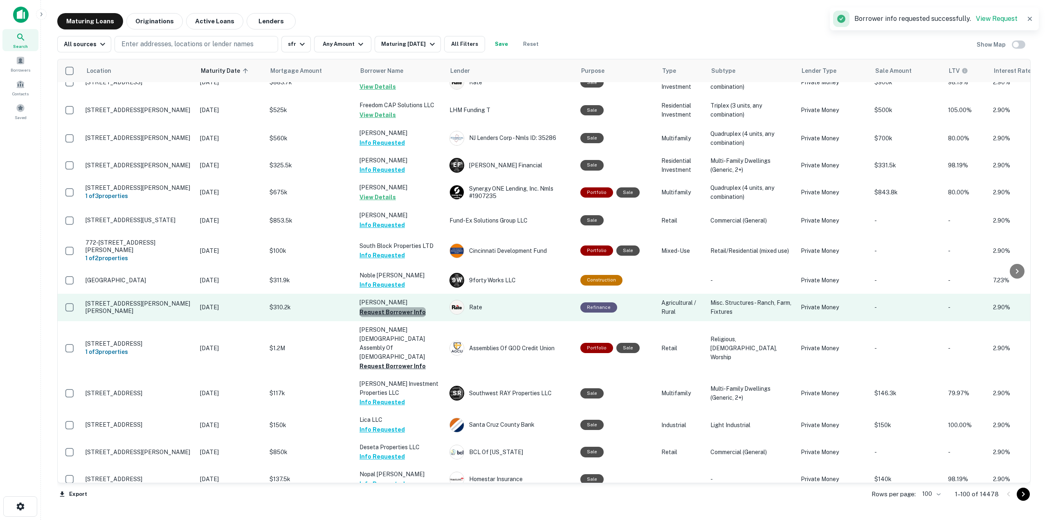
click at [407, 307] on button "Request Borrower Info" at bounding box center [392, 312] width 66 height 10
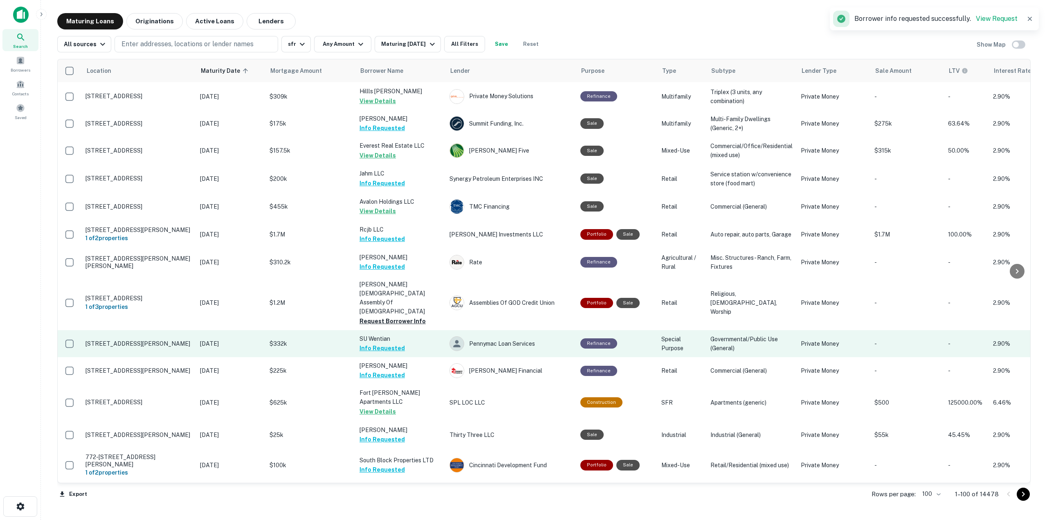
scroll to position [286, 0]
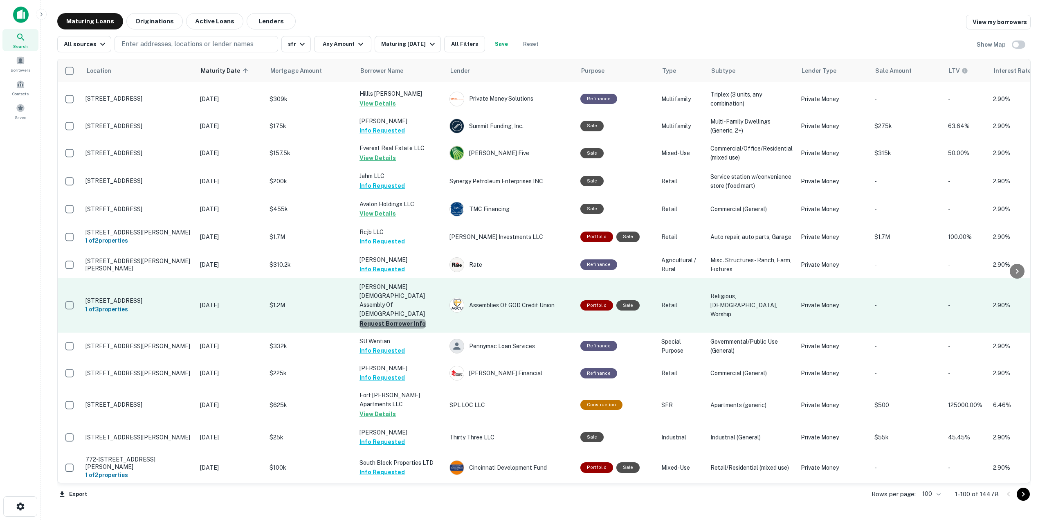
click at [413, 318] on button "Request Borrower Info" at bounding box center [392, 323] width 66 height 10
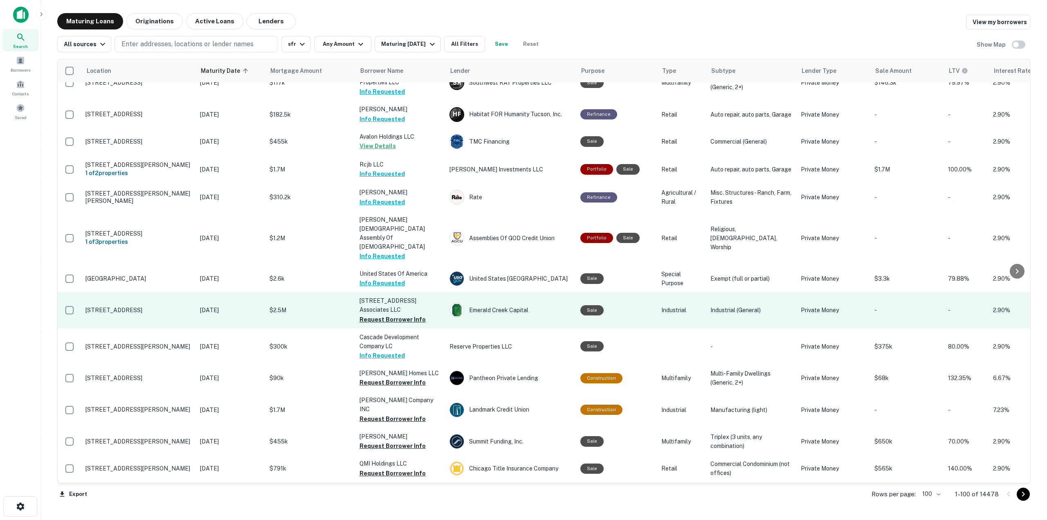
scroll to position [981, 0]
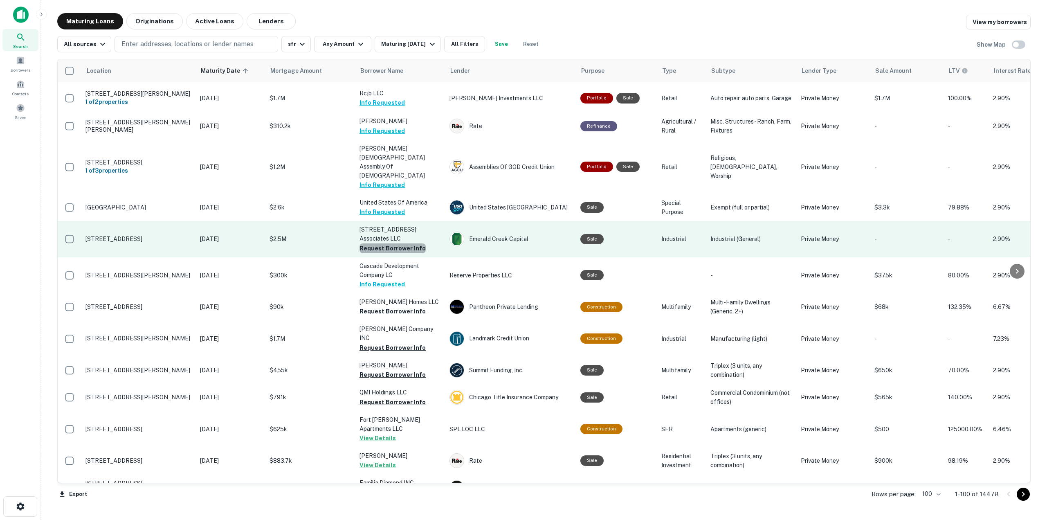
click at [412, 243] on button "Request Borrower Info" at bounding box center [392, 248] width 66 height 10
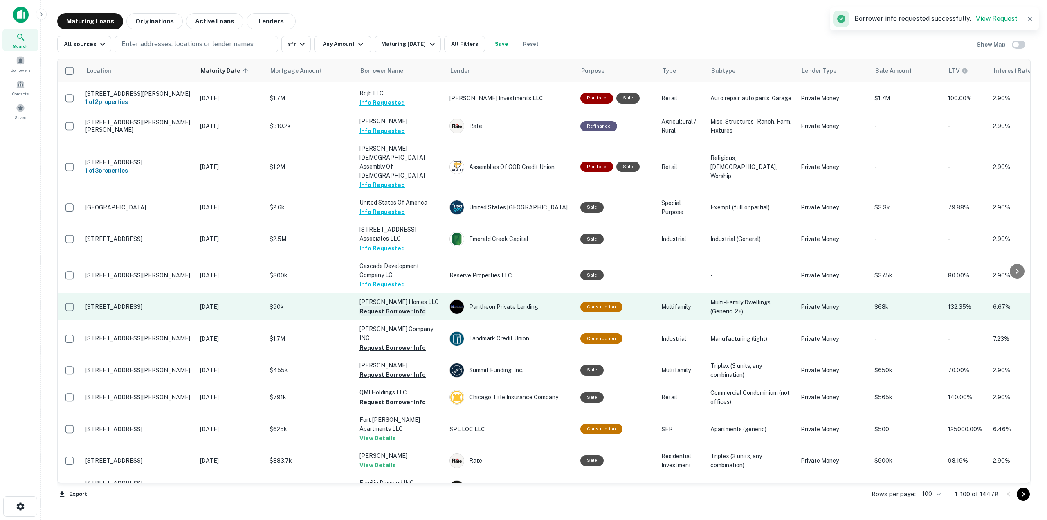
click at [410, 306] on button "Request Borrower Info" at bounding box center [392, 311] width 66 height 10
